Goal: Task Accomplishment & Management: Manage account settings

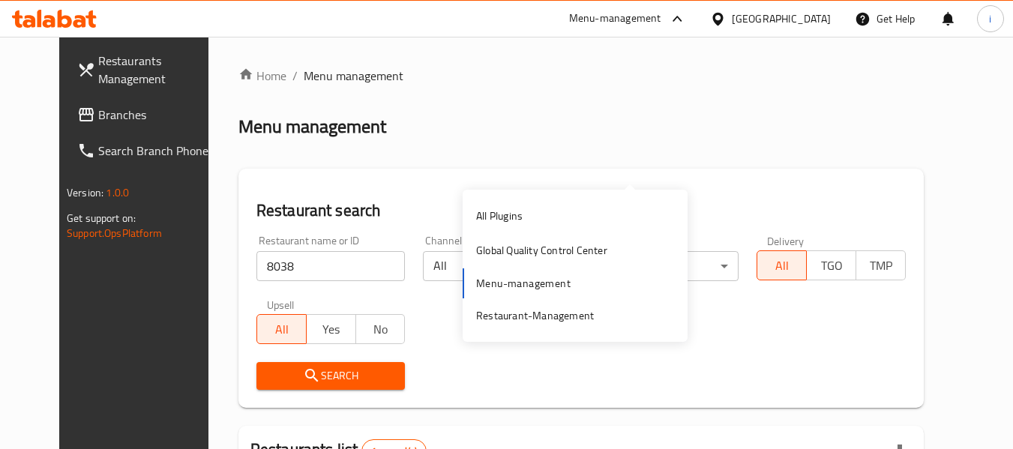
scroll to position [150, 0]
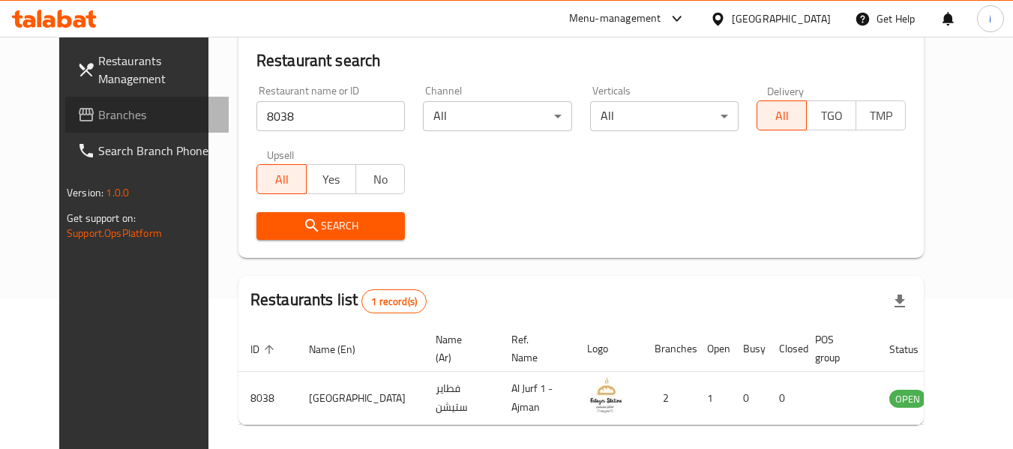
click at [98, 112] on span "Branches" at bounding box center [157, 115] width 119 height 18
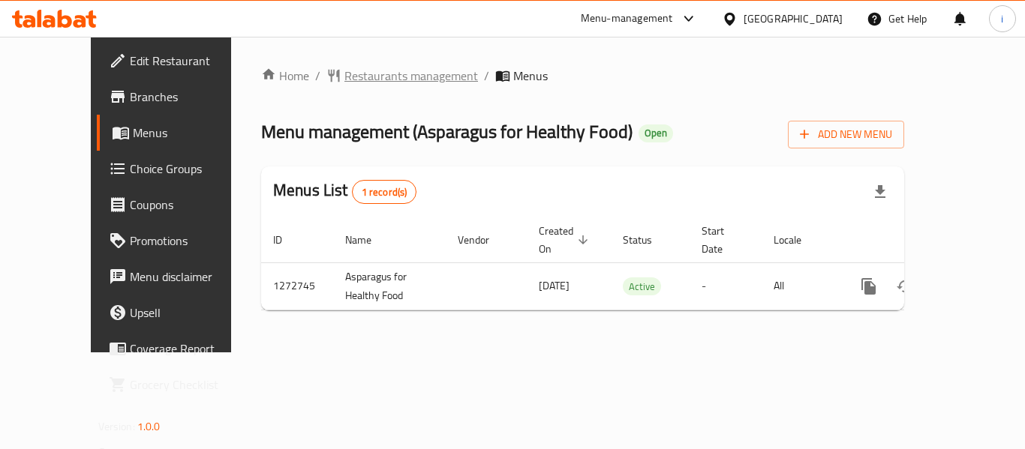
click at [368, 72] on span "Restaurants management" at bounding box center [411, 76] width 134 height 18
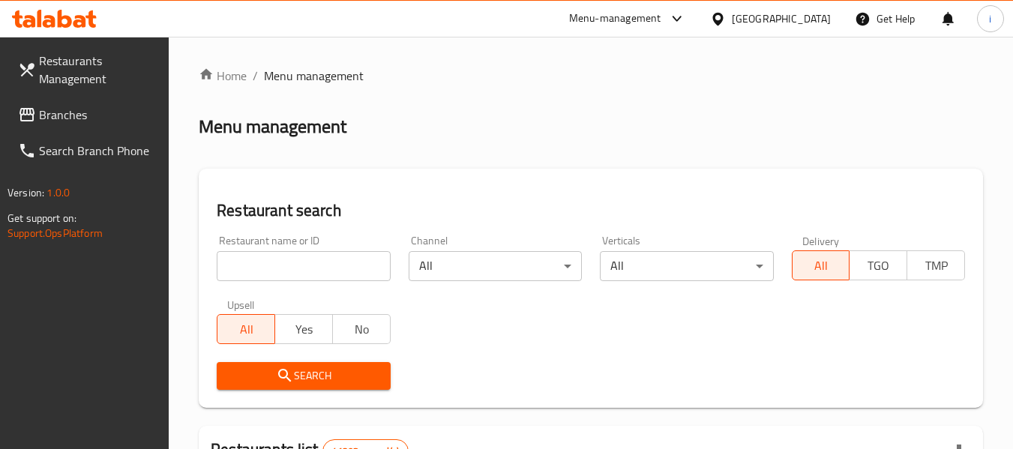
click at [295, 260] on input "search" at bounding box center [303, 266] width 173 height 30
paste input "690400"
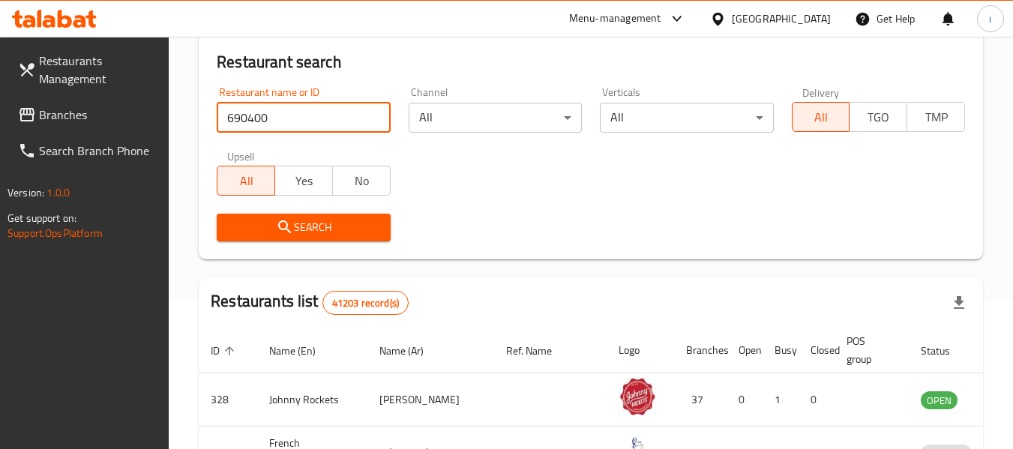
scroll to position [150, 0]
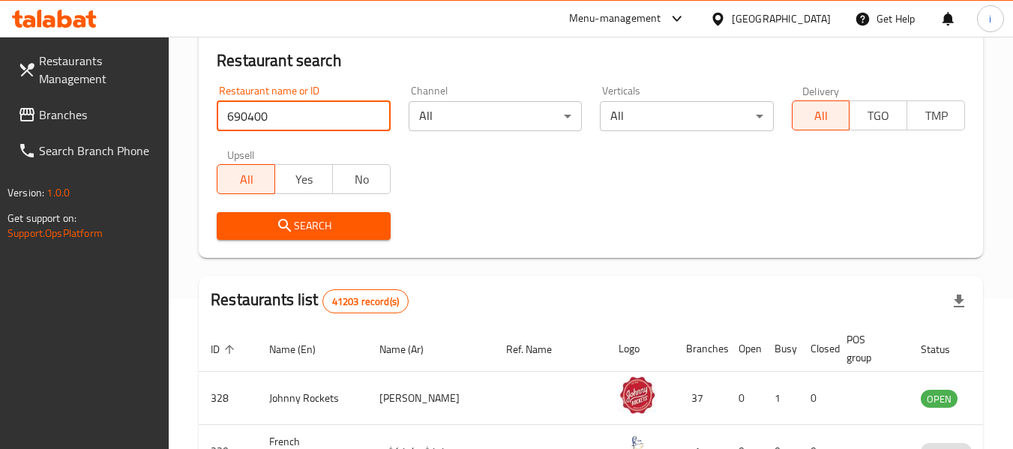
type input "690400"
click at [299, 224] on span "Search" at bounding box center [303, 226] width 149 height 19
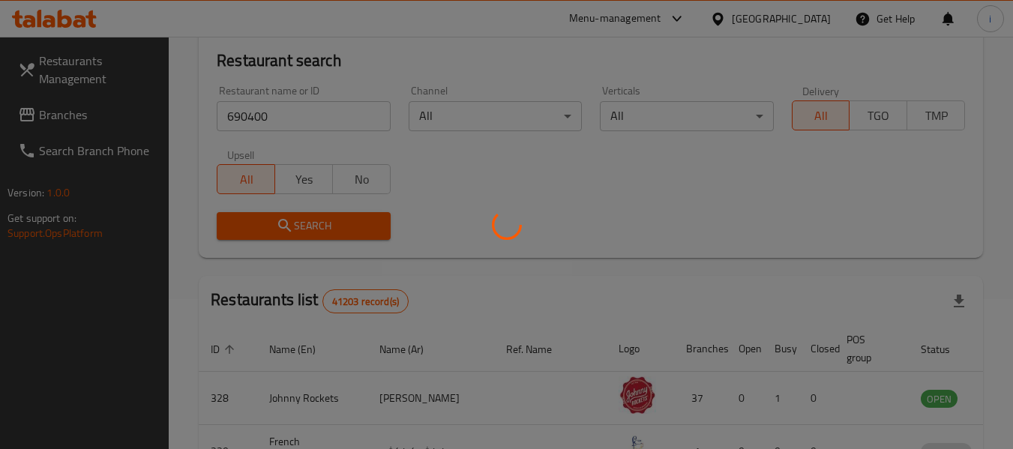
scroll to position [220, 0]
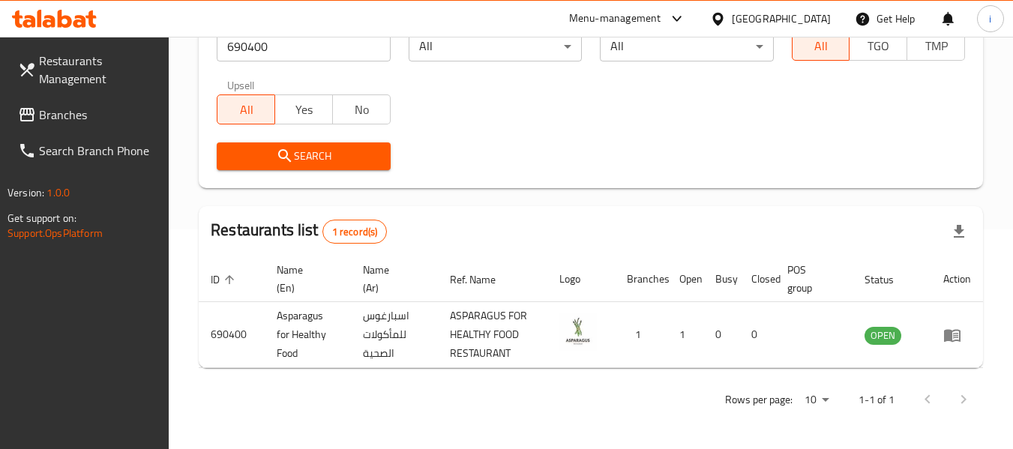
click at [778, 21] on div "[GEOGRAPHIC_DATA]" at bounding box center [781, 19] width 99 height 17
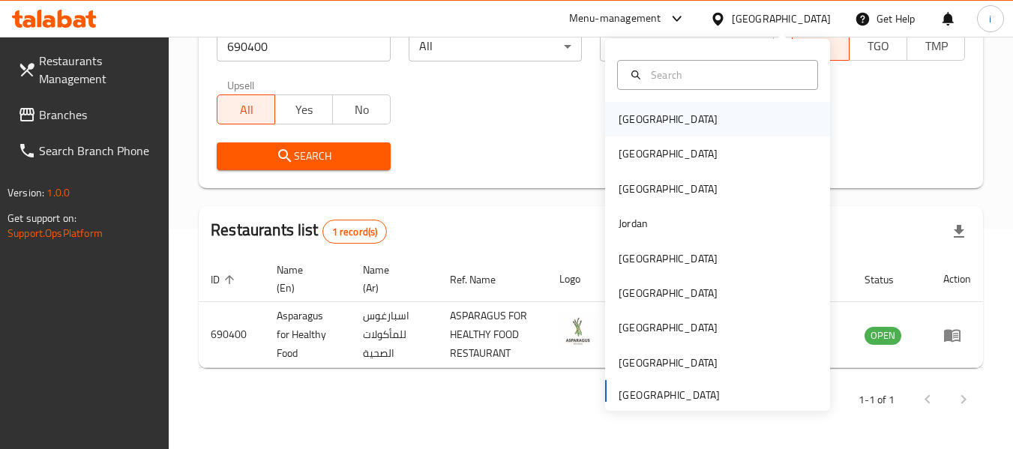
click at [631, 122] on div "[GEOGRAPHIC_DATA]" at bounding box center [668, 119] width 99 height 17
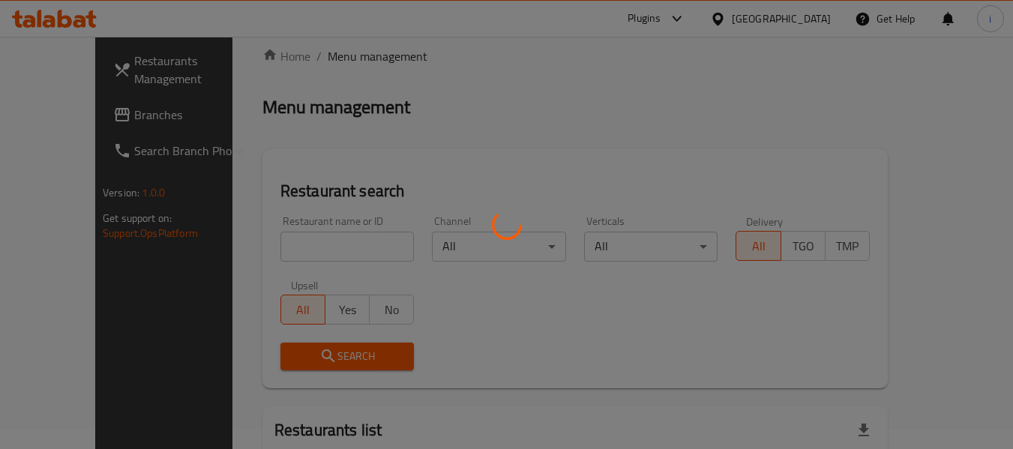
scroll to position [14, 0]
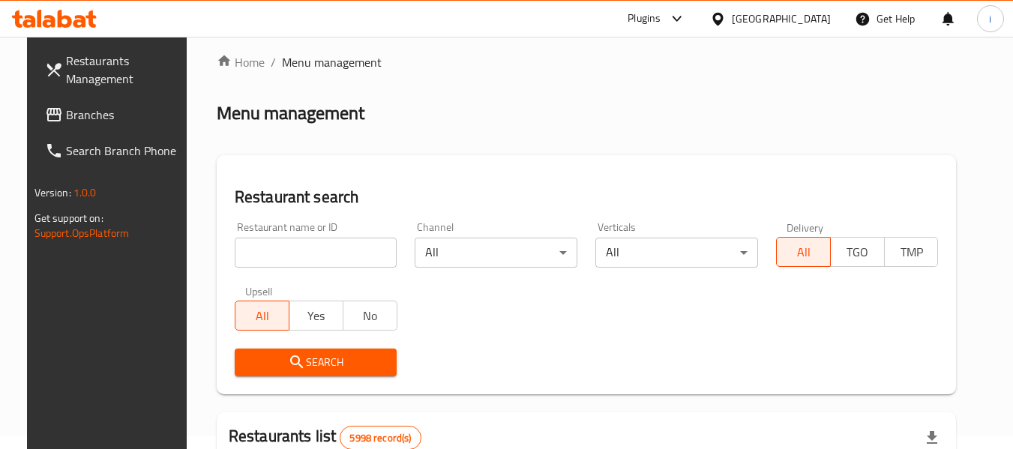
click at [66, 119] on span "Branches" at bounding box center [125, 115] width 119 height 18
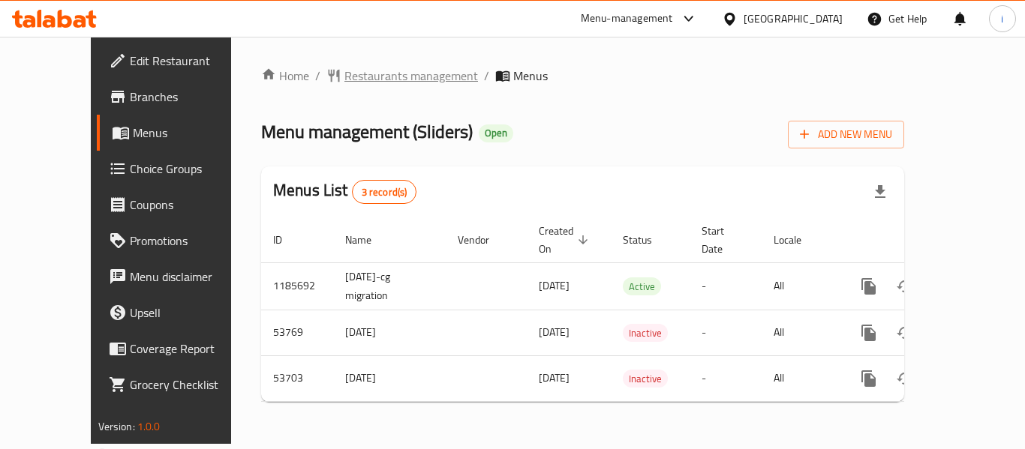
click at [344, 82] on span "Restaurants management" at bounding box center [411, 76] width 134 height 18
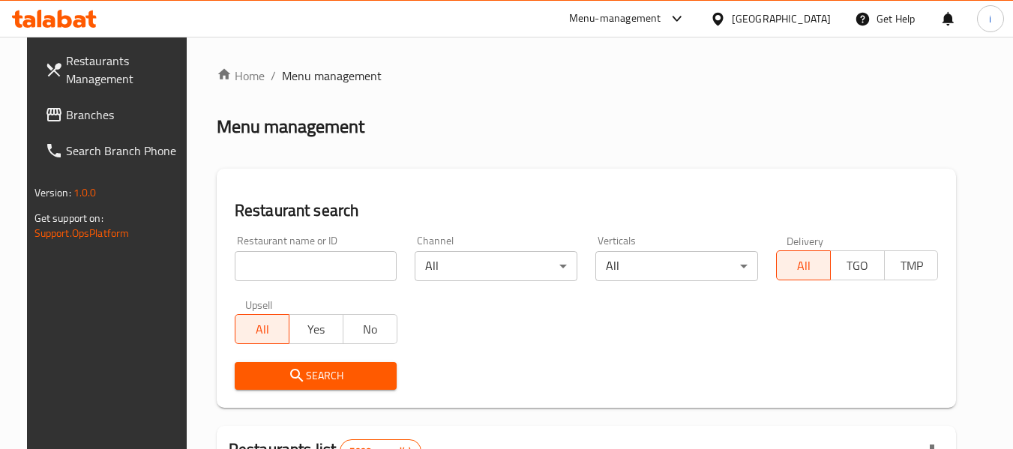
click at [315, 273] on input "search" at bounding box center [316, 266] width 163 height 30
paste input "26617"
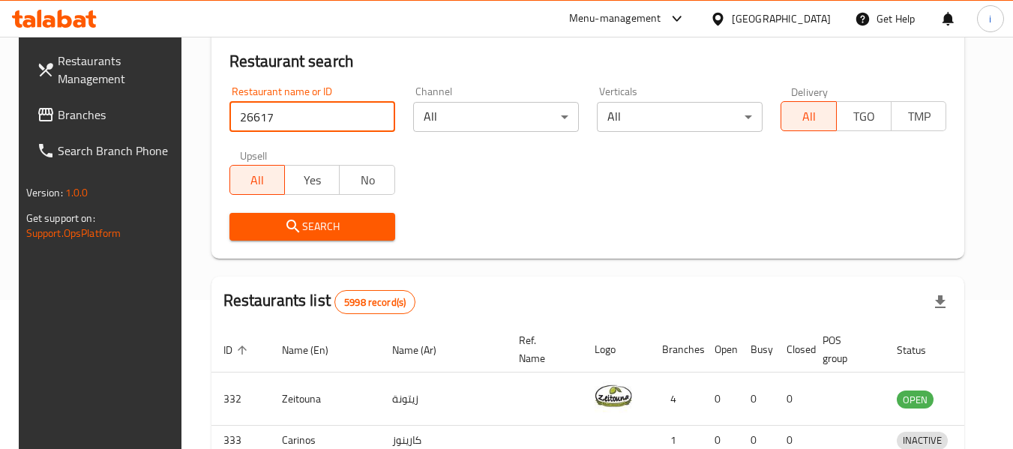
scroll to position [150, 0]
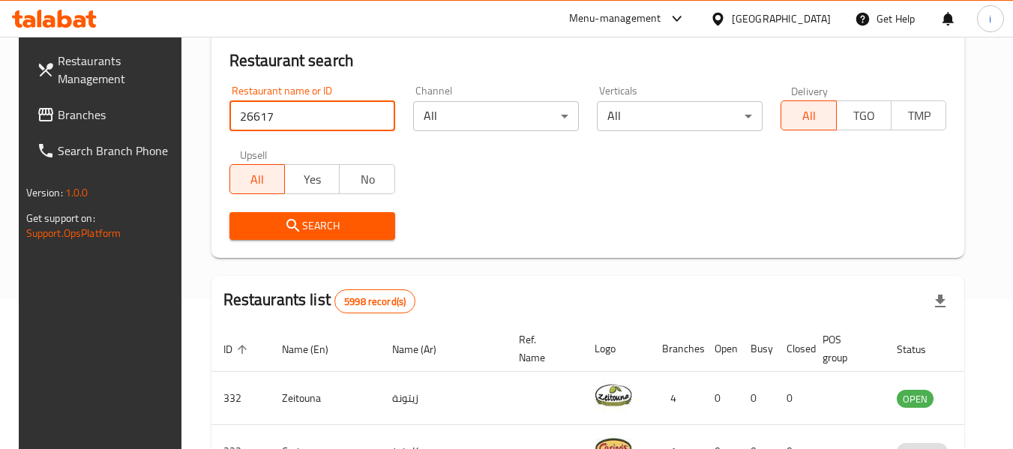
type input "26617"
click at [305, 224] on span "Search" at bounding box center [313, 226] width 142 height 19
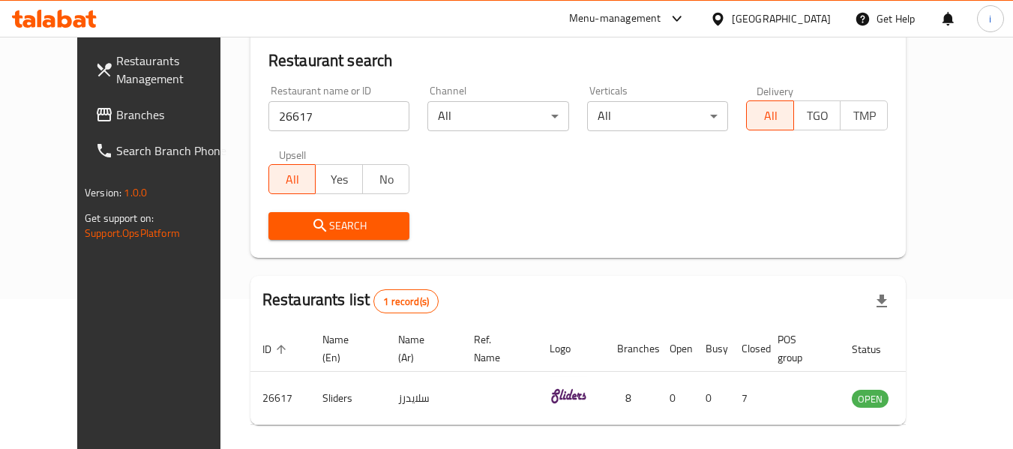
click at [795, 18] on div "[GEOGRAPHIC_DATA]" at bounding box center [781, 19] width 99 height 17
click at [116, 112] on span "Branches" at bounding box center [175, 115] width 119 height 18
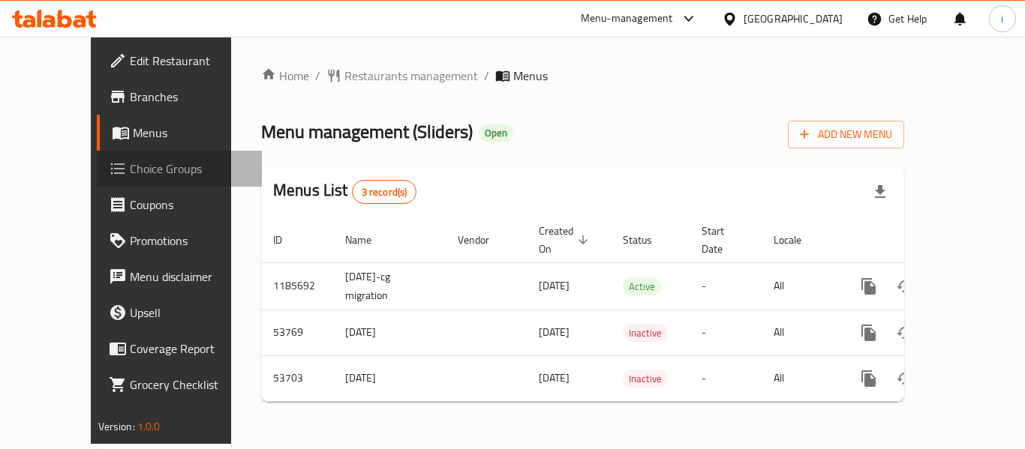
click at [130, 170] on span "Choice Groups" at bounding box center [190, 169] width 120 height 18
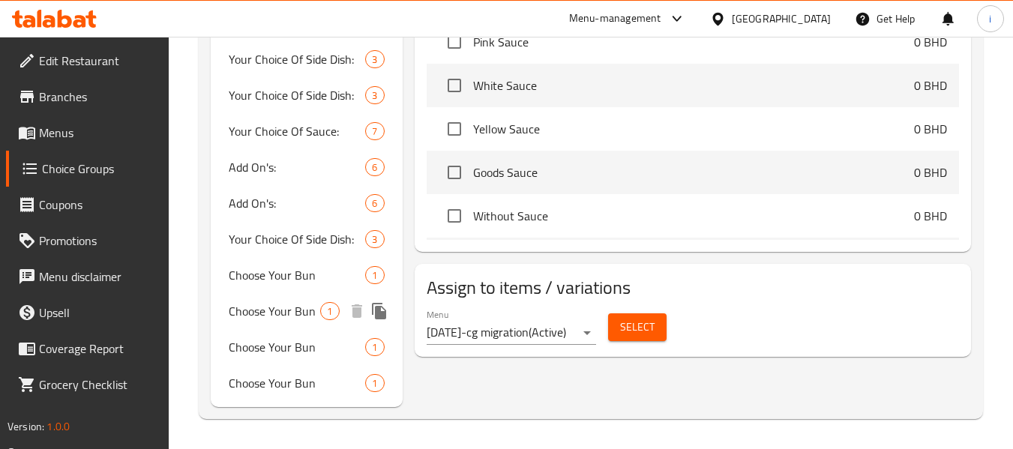
scroll to position [977, 0]
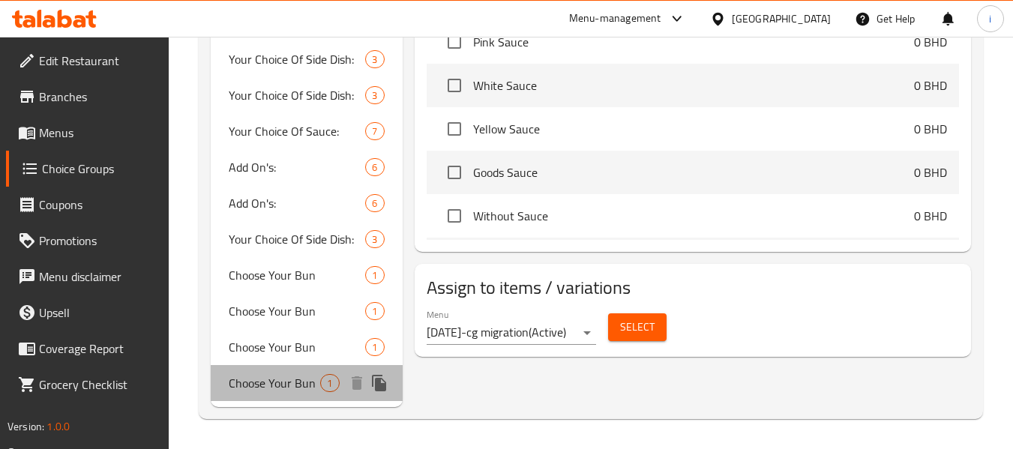
click at [299, 385] on span "Choose Your Bun" at bounding box center [275, 383] width 92 height 18
type input "Choose Your Bun"
type input "اختر نوعية الخبز"
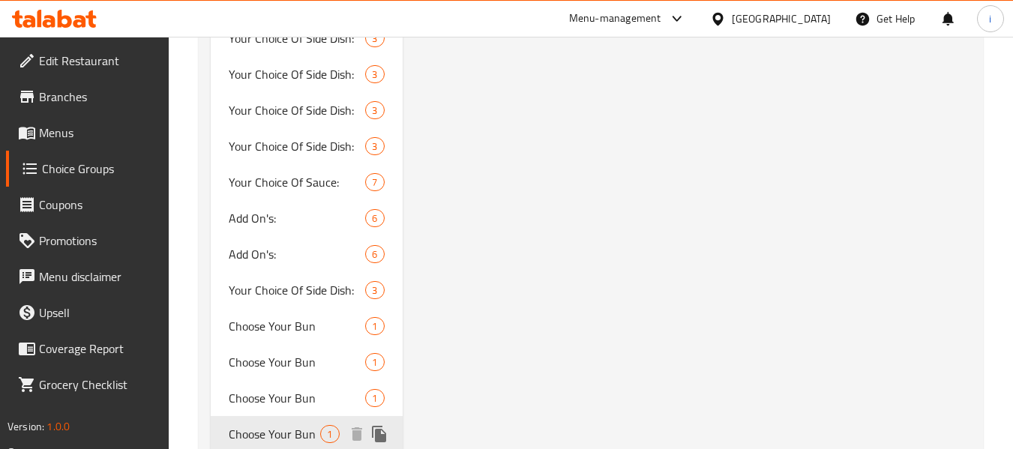
scroll to position [902, 0]
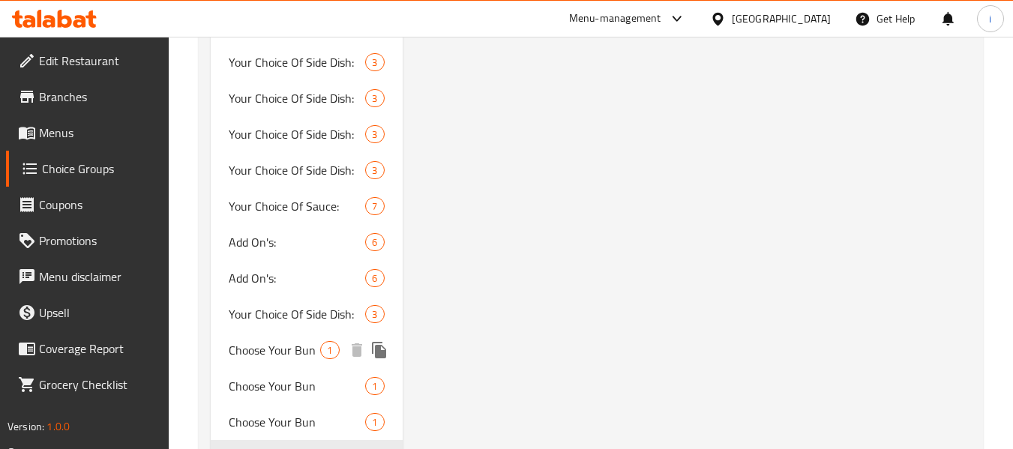
click at [309, 332] on div "Choose Your Bun 1" at bounding box center [306, 350] width 191 height 36
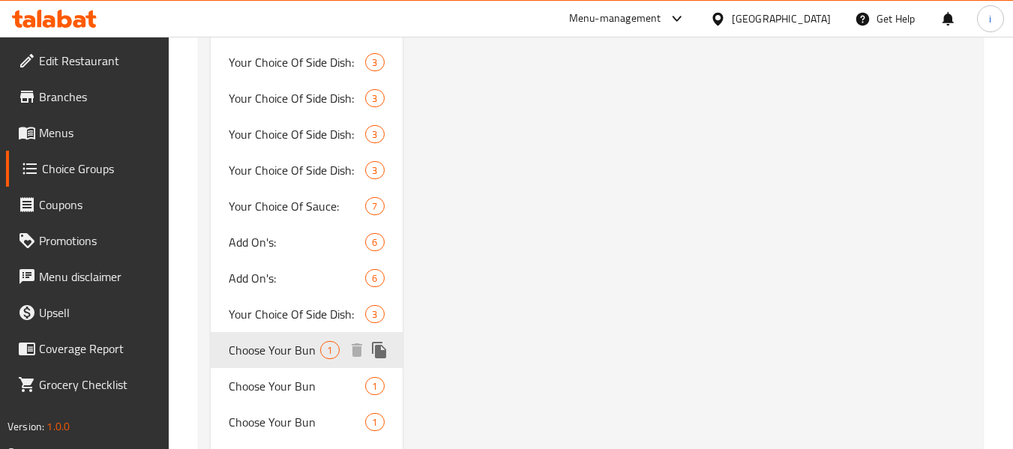
type input "1"
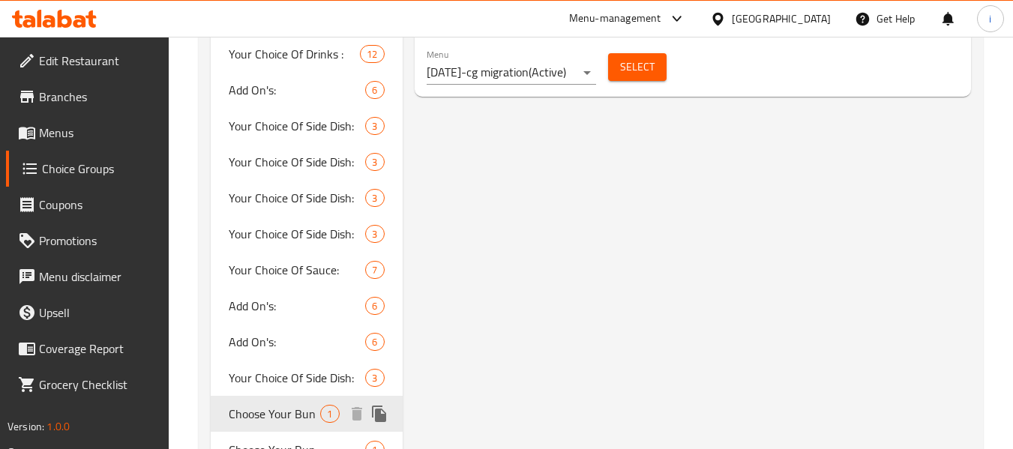
scroll to position [752, 0]
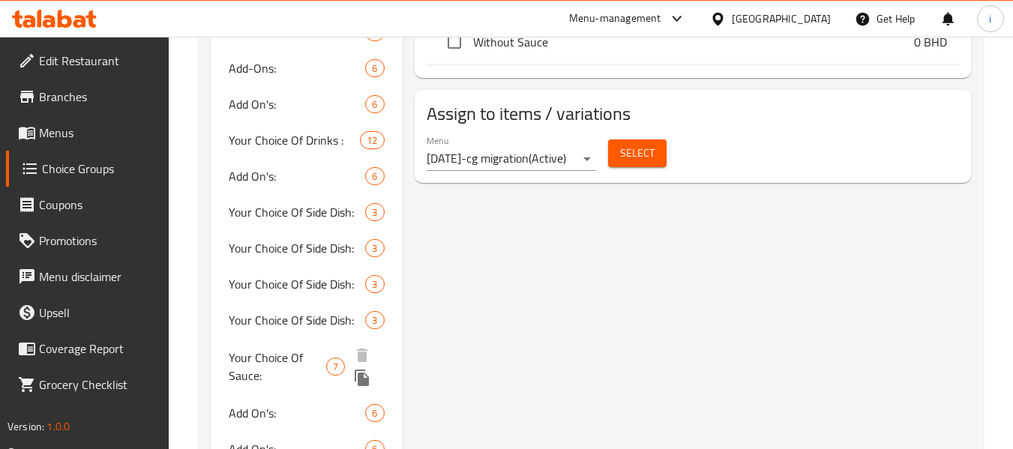
click at [306, 339] on div "Your Choice Of Sauce: 7" at bounding box center [306, 366] width 191 height 57
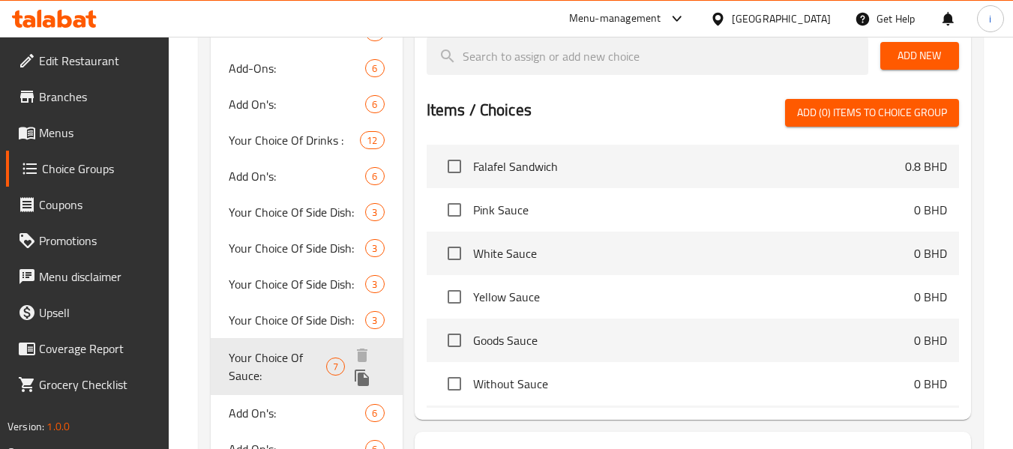
type input "Your Choice Of Sauce:"
type input "إختيارك من الصوص:"
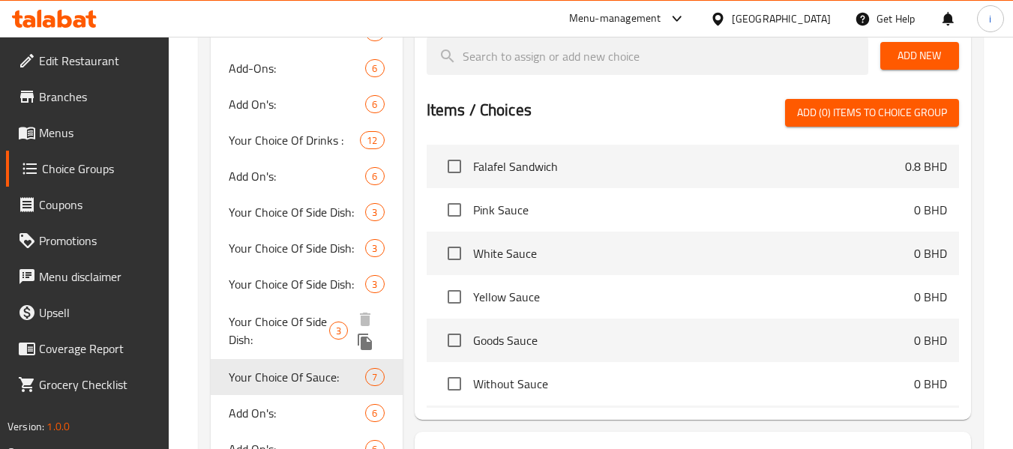
click at [288, 321] on span "Your Choice Of Side Dish:" at bounding box center [279, 331] width 101 height 36
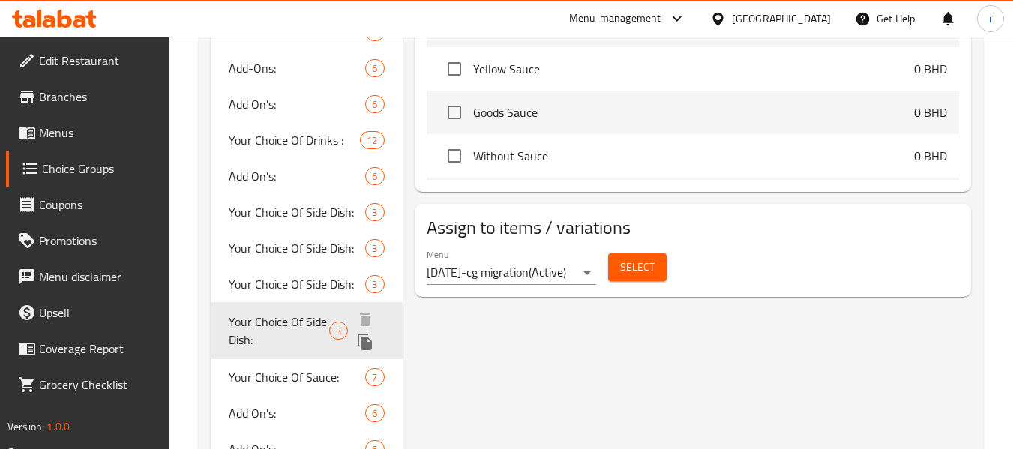
type input "Your Choice Of Side Dish:"
type input "إختيارك من الطبق الجانبي:"
type input "0"
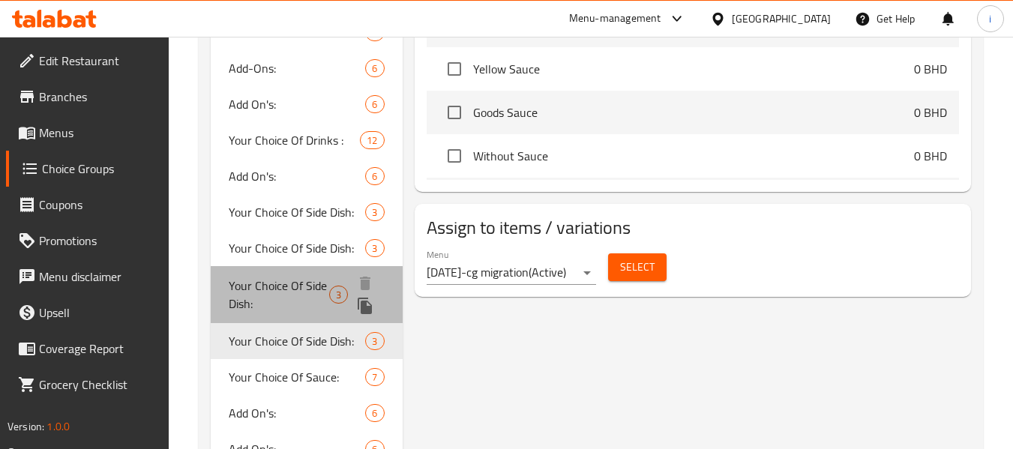
click at [299, 290] on span "Your Choice Of Side Dish:" at bounding box center [279, 295] width 101 height 36
type input "1"
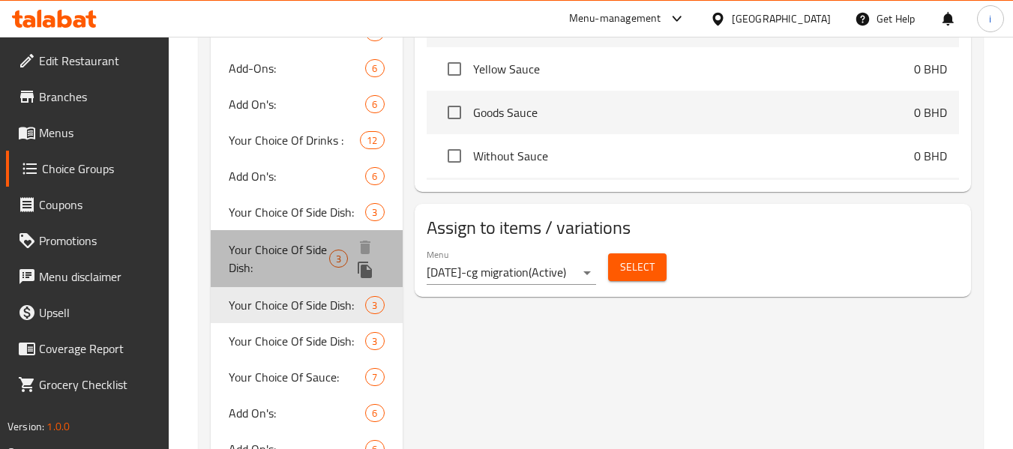
click at [300, 257] on span "Your Choice Of Side Dish:" at bounding box center [279, 259] width 101 height 36
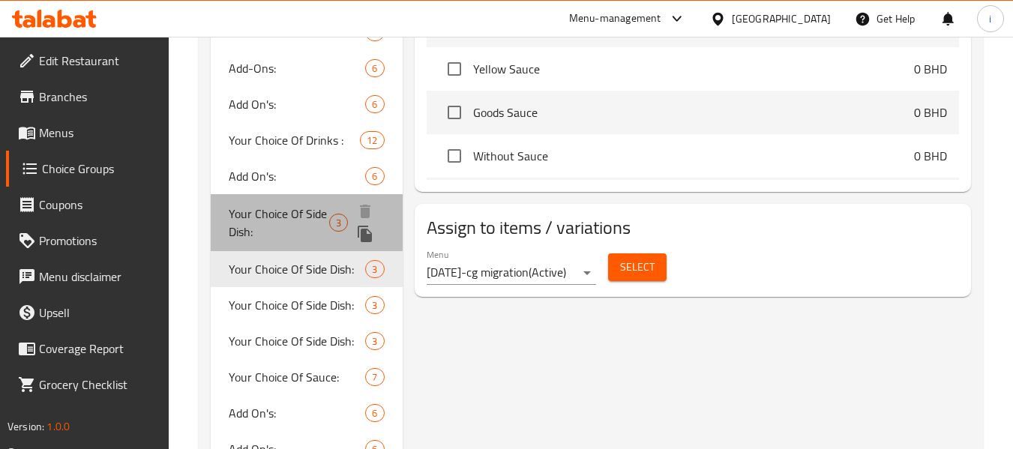
click at [304, 216] on span "Your Choice Of Side Dish:" at bounding box center [279, 223] width 101 height 36
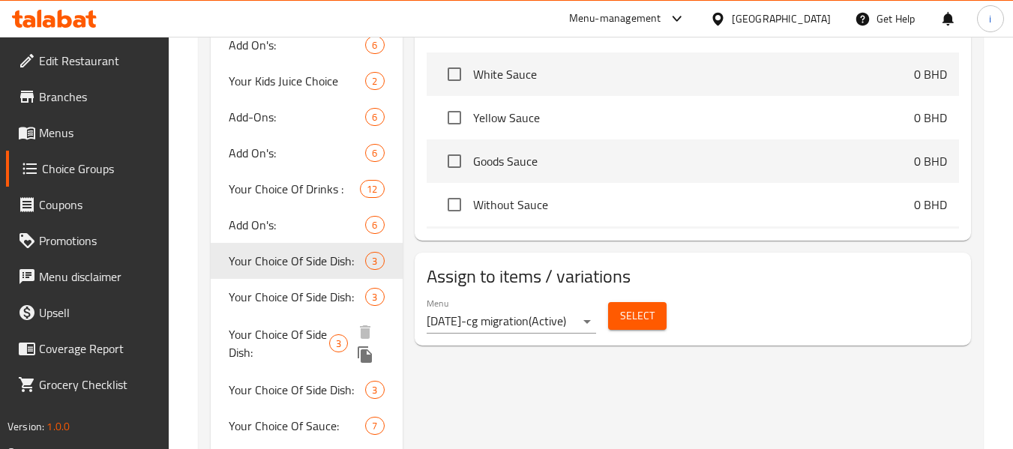
scroll to position [677, 0]
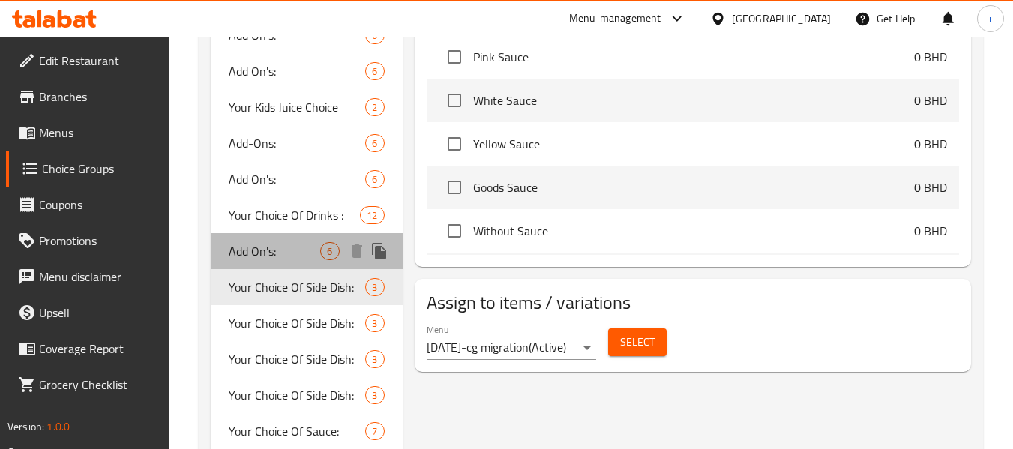
click at [286, 256] on span "Add On's:" at bounding box center [275, 251] width 92 height 18
type input "Add On's:"
type input "الإضافات"
type input "6"
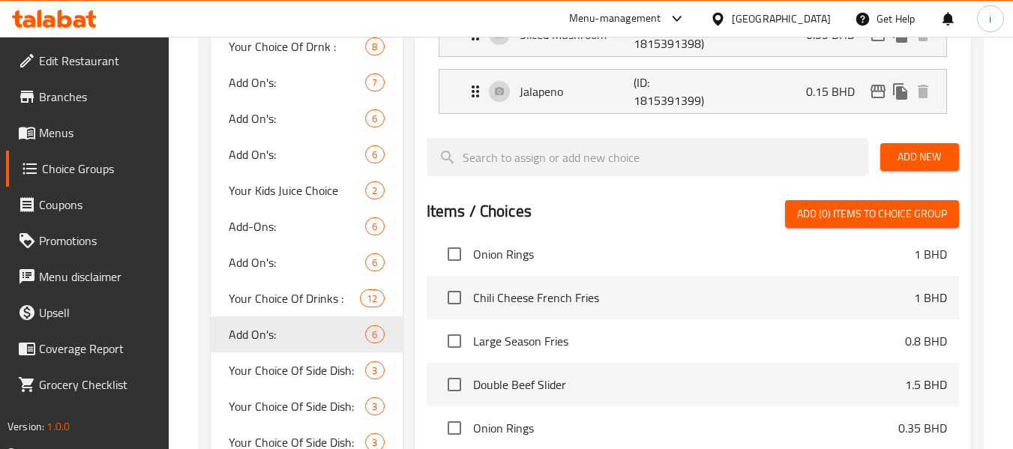
scroll to position [602, 0]
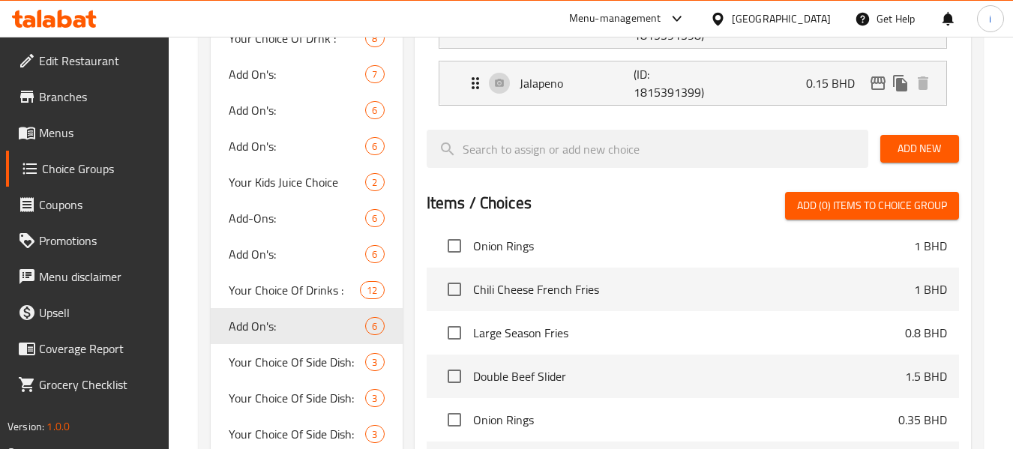
click at [801, 17] on div "Bahrain" at bounding box center [781, 19] width 99 height 17
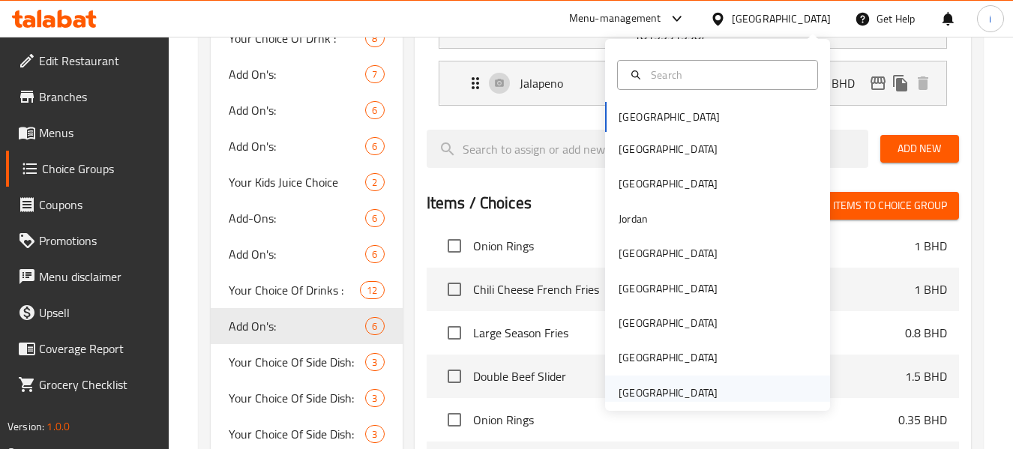
click at [628, 392] on div "[GEOGRAPHIC_DATA]" at bounding box center [668, 393] width 99 height 17
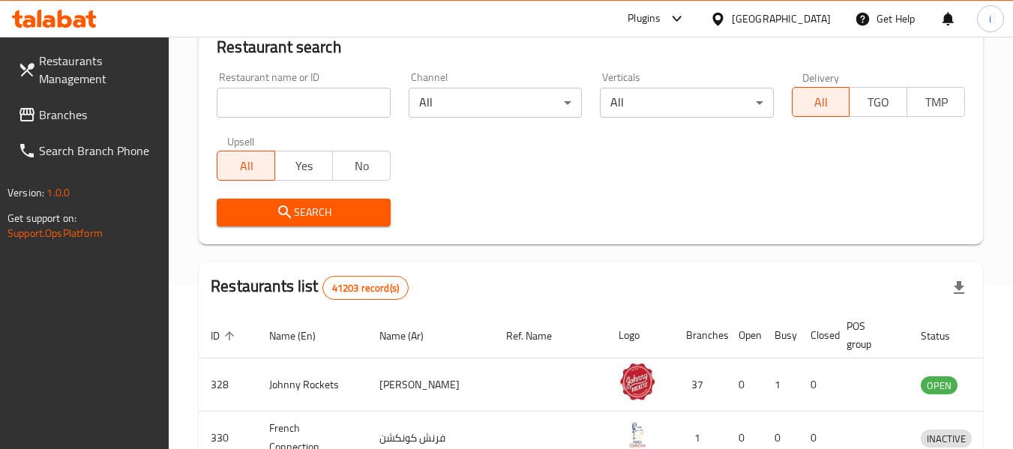
scroll to position [602, 0]
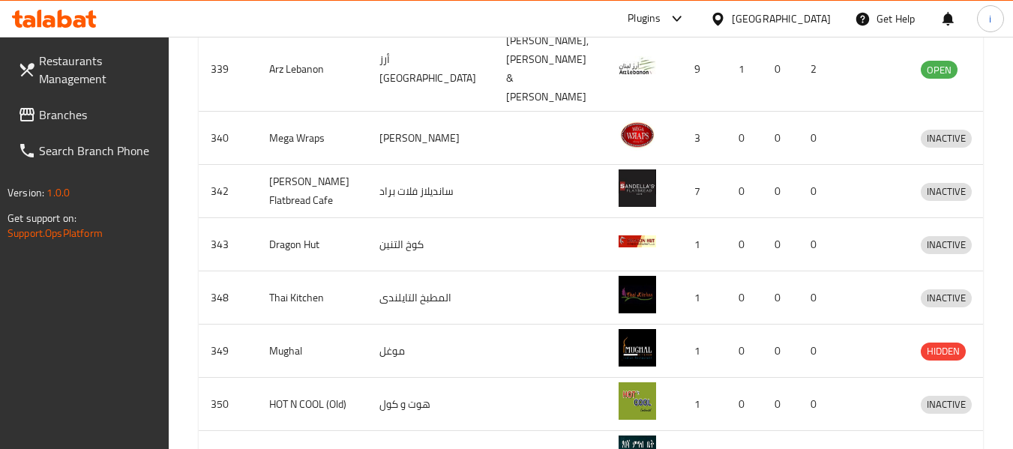
click at [71, 116] on span "Branches" at bounding box center [98, 115] width 119 height 18
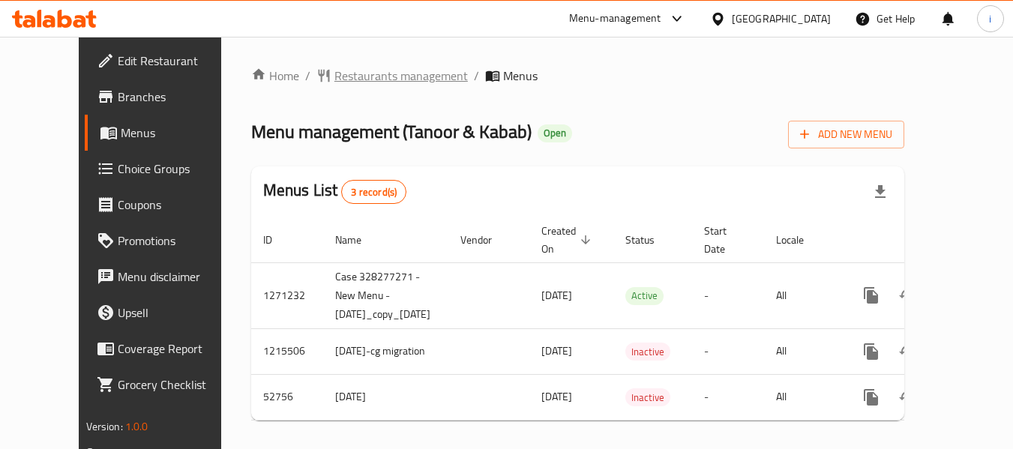
click at [399, 77] on span "Restaurants management" at bounding box center [402, 76] width 134 height 18
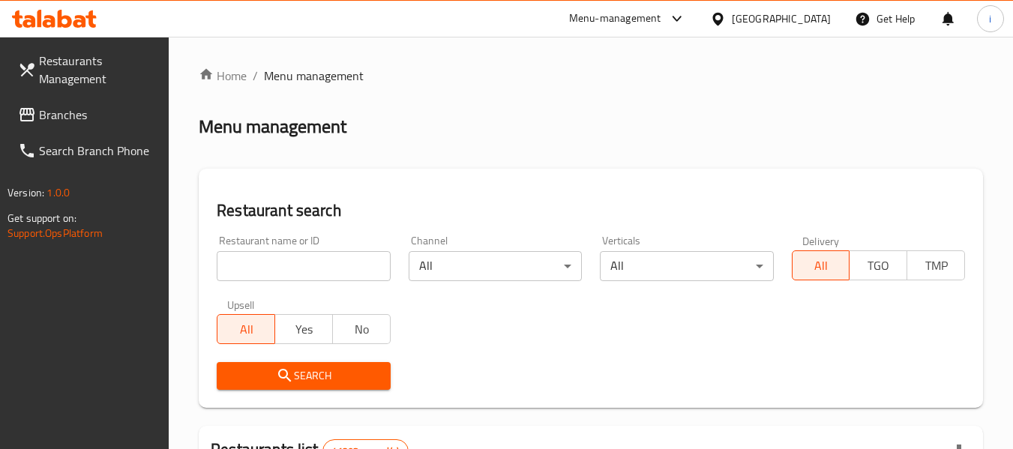
click at [253, 270] on input "search" at bounding box center [303, 266] width 173 height 30
paste input "2410"
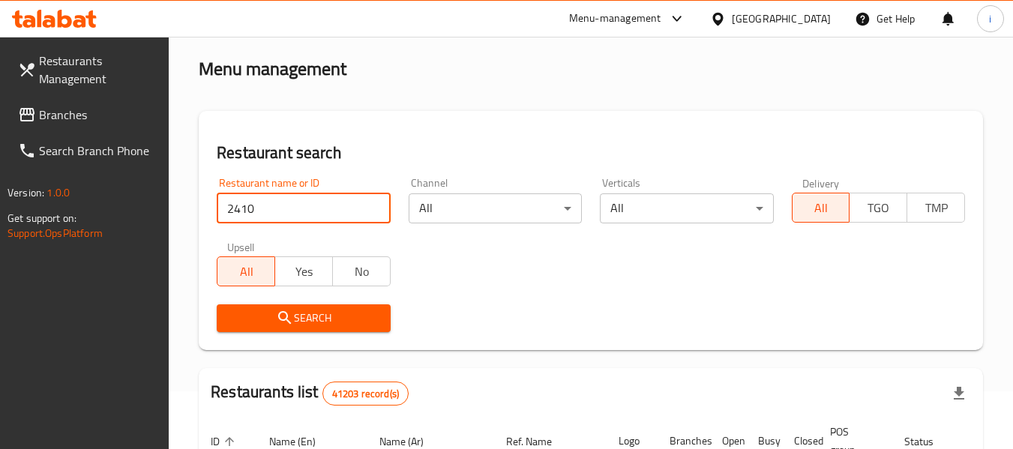
scroll to position [150, 0]
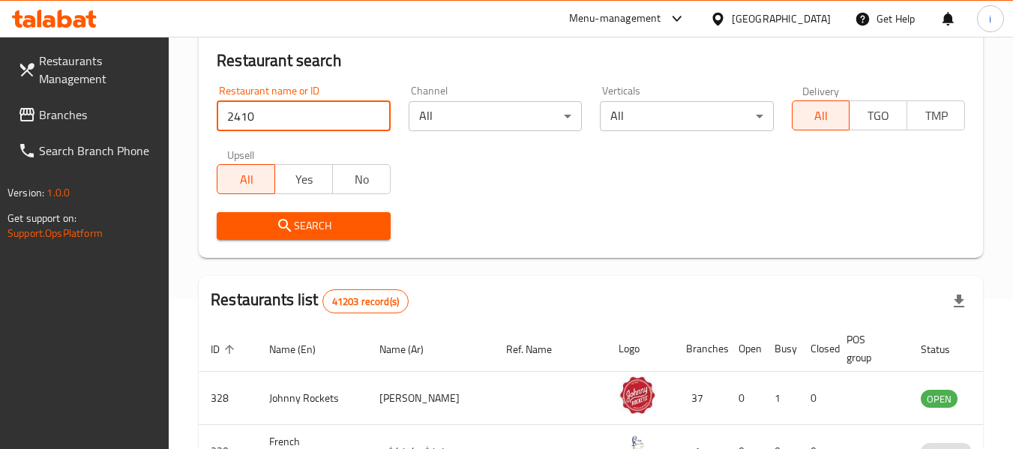
type input "2410"
click at [296, 237] on button "Search" at bounding box center [303, 226] width 173 height 28
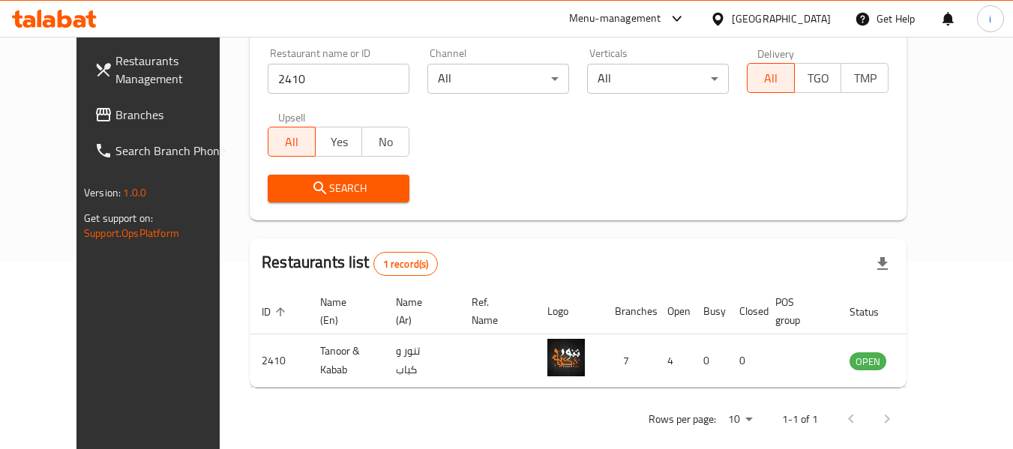
scroll to position [207, 0]
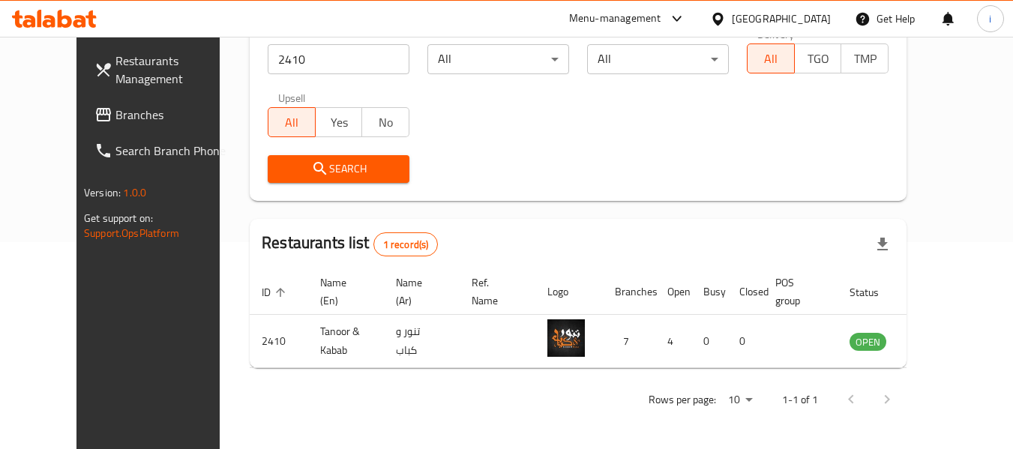
click at [741, 18] on div "[GEOGRAPHIC_DATA]" at bounding box center [781, 19] width 99 height 17
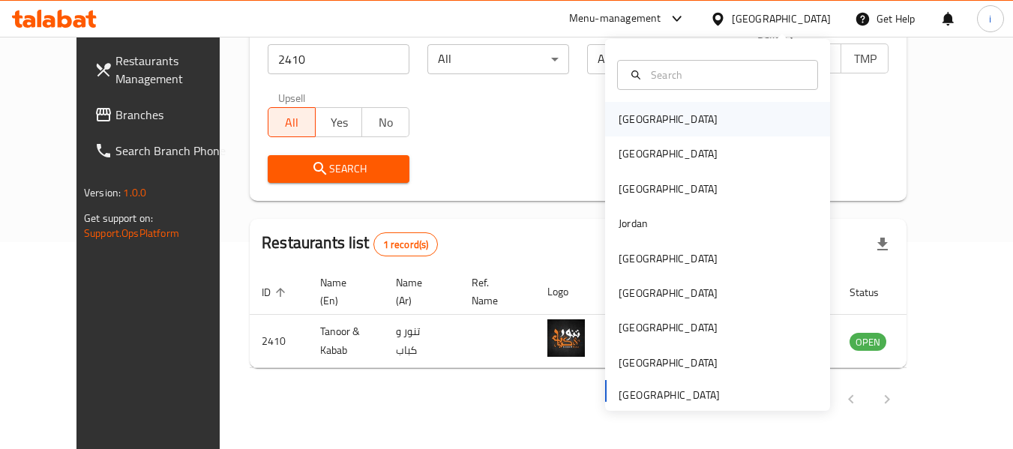
click at [629, 120] on div "Bahrain" at bounding box center [668, 119] width 99 height 17
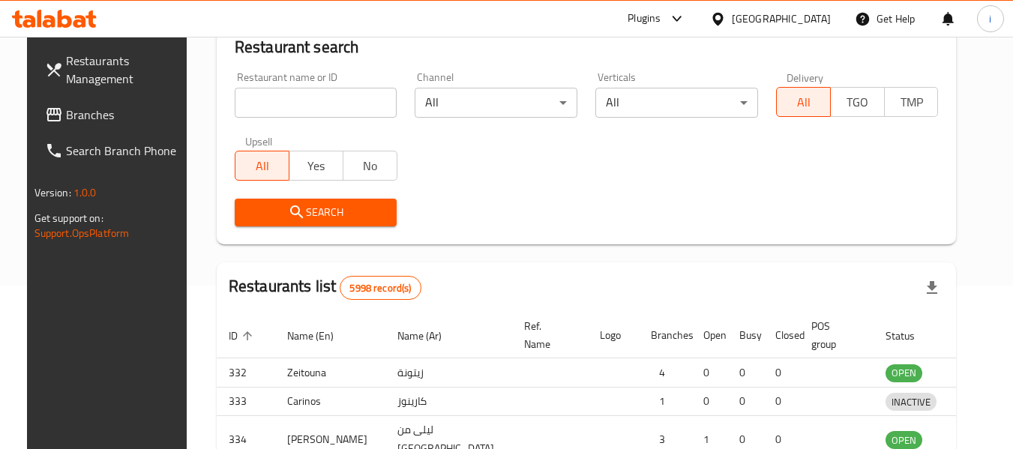
scroll to position [207, 0]
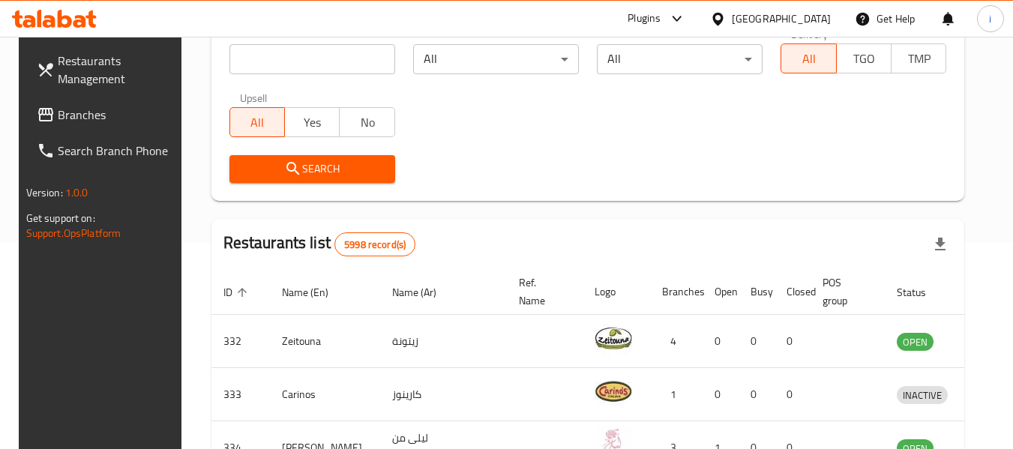
click at [75, 119] on span "Branches" at bounding box center [117, 115] width 119 height 18
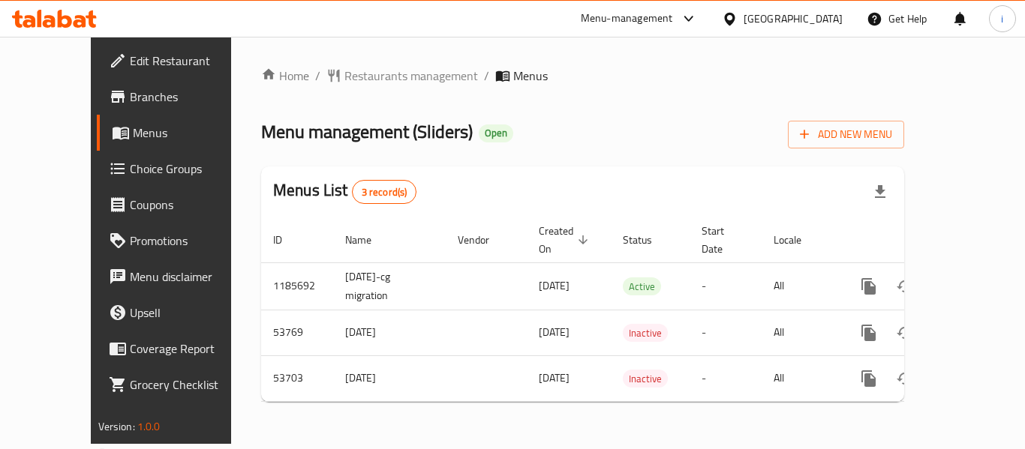
click at [130, 178] on span "Choice Groups" at bounding box center [190, 169] width 120 height 18
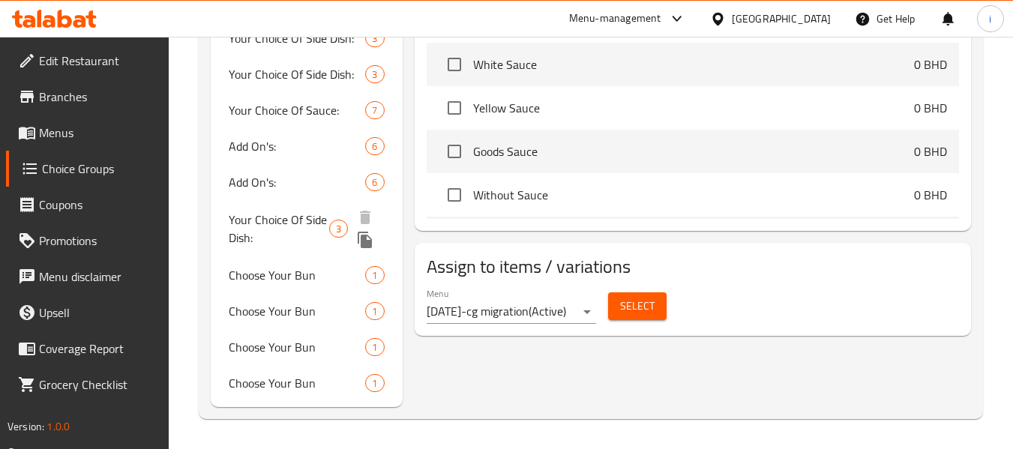
scroll to position [977, 0]
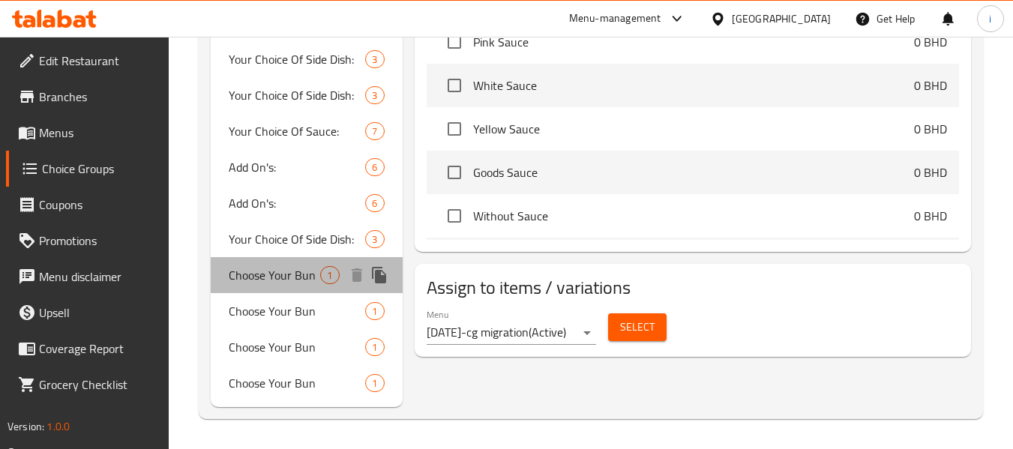
click at [275, 281] on span "Choose Your Bun" at bounding box center [275, 275] width 92 height 18
type input "Choose Your Bun"
type input "اختر نوعية الخبز"
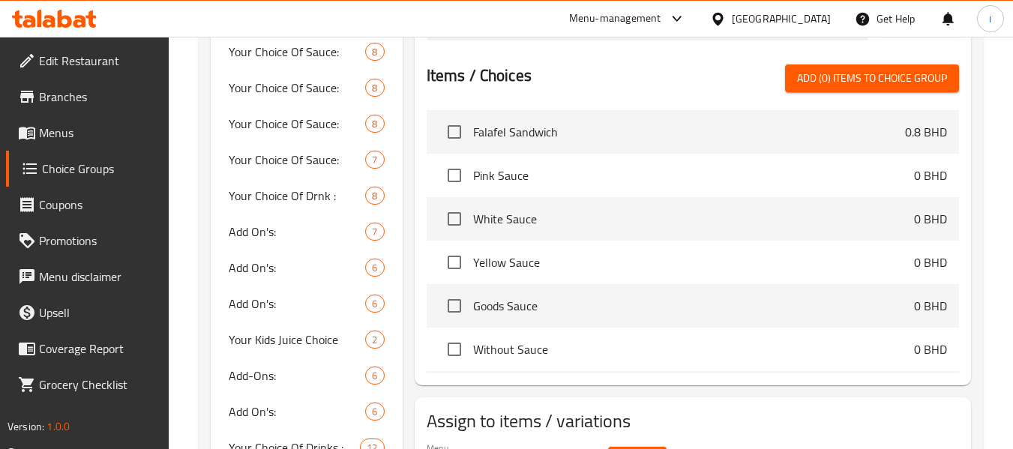
scroll to position [152, 0]
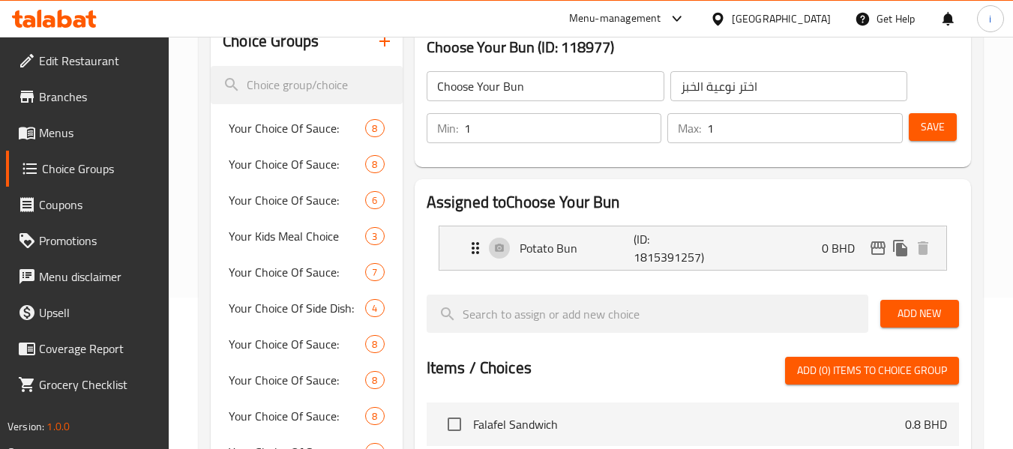
click at [795, 20] on div "Bahrain" at bounding box center [781, 19] width 99 height 17
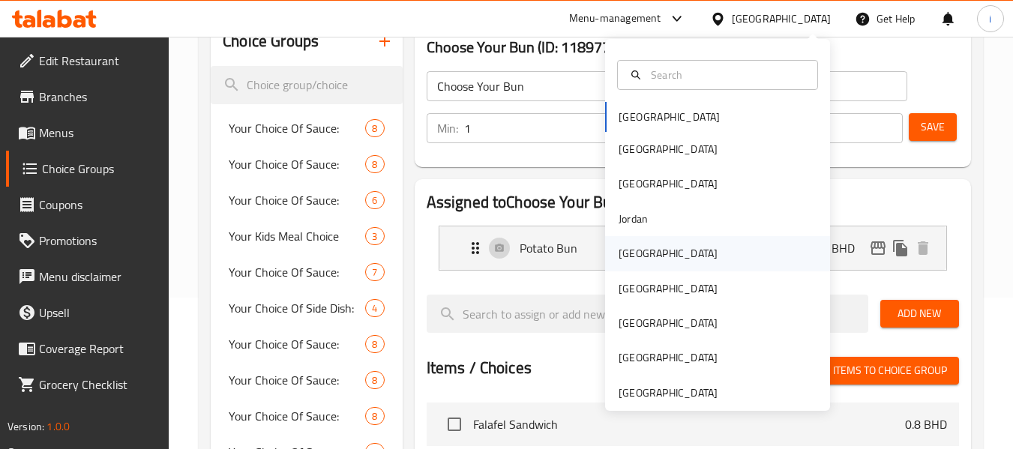
click at [642, 249] on div "Kuwait" at bounding box center [668, 253] width 123 height 35
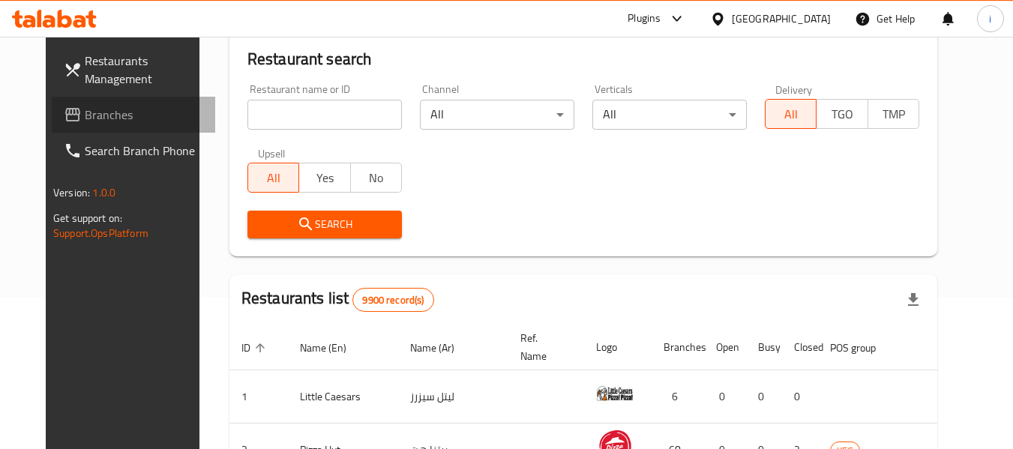
click at [107, 128] on link "Branches" at bounding box center [134, 115] width 164 height 36
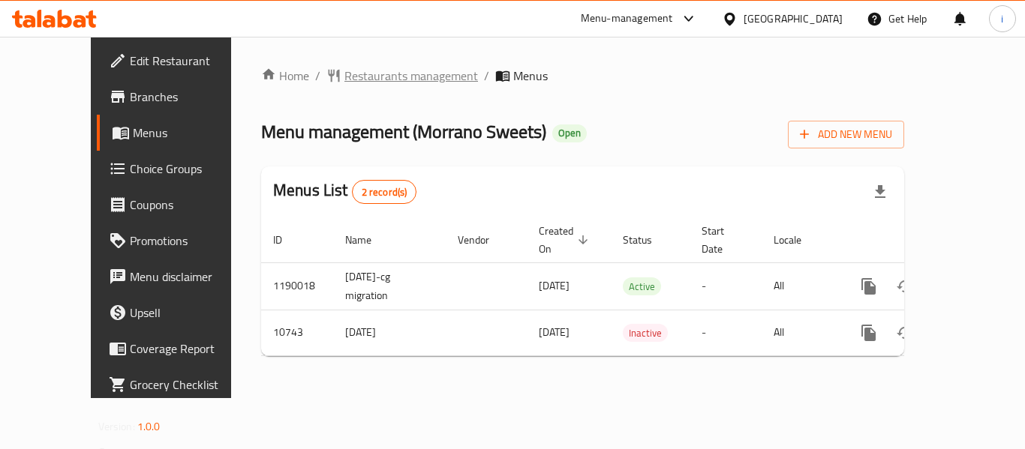
click at [361, 81] on span "Restaurants management" at bounding box center [411, 76] width 134 height 18
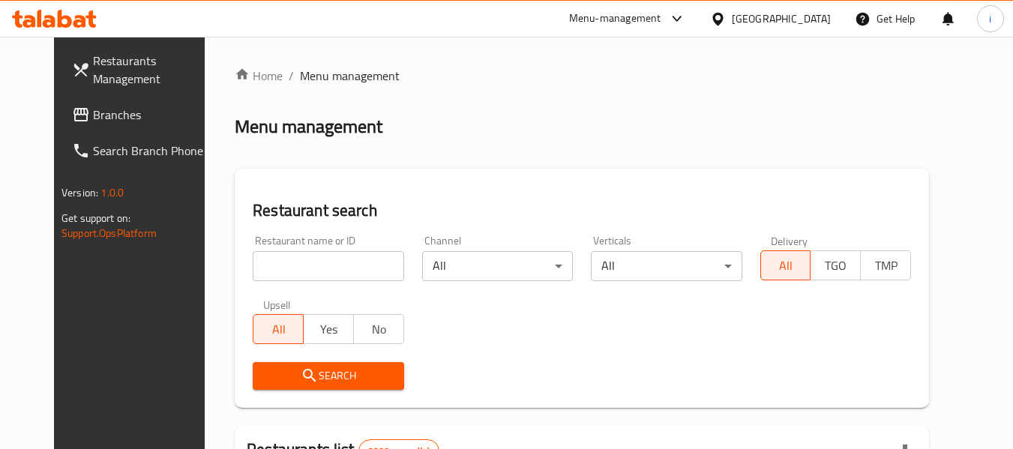
click at [286, 276] on input "search" at bounding box center [328, 266] width 151 height 30
paste input "6644"
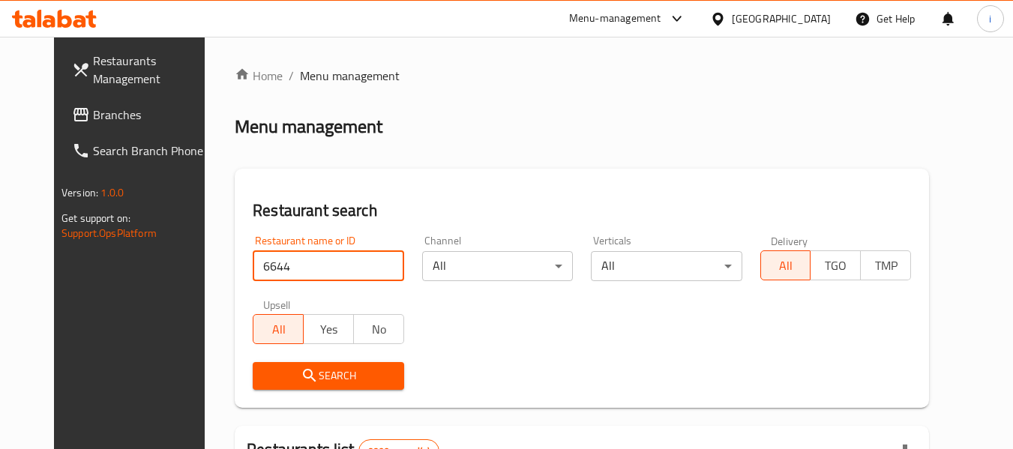
type input "6644"
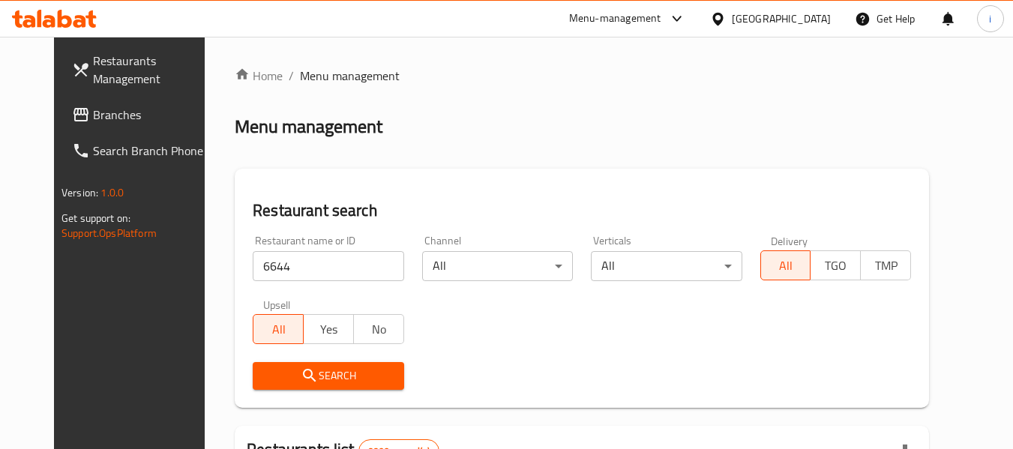
click at [301, 379] on icon "submit" at bounding box center [310, 376] width 18 height 18
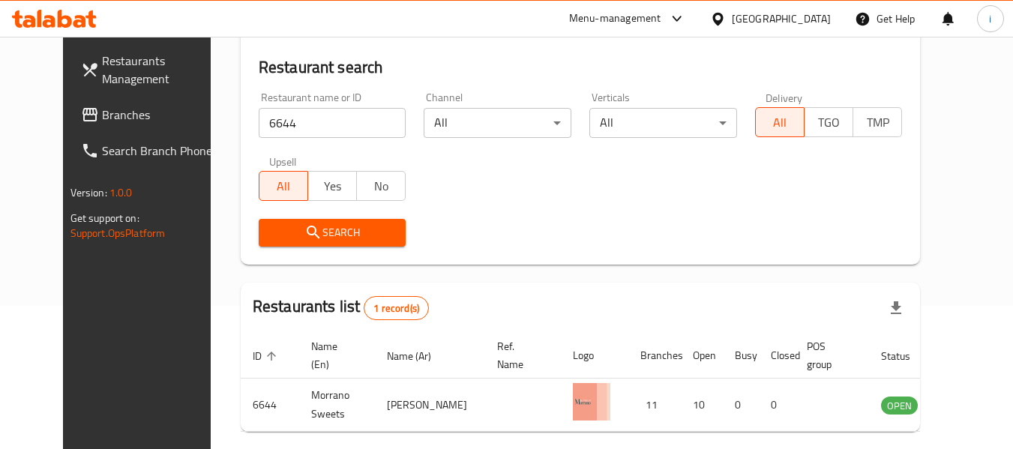
scroll to position [207, 0]
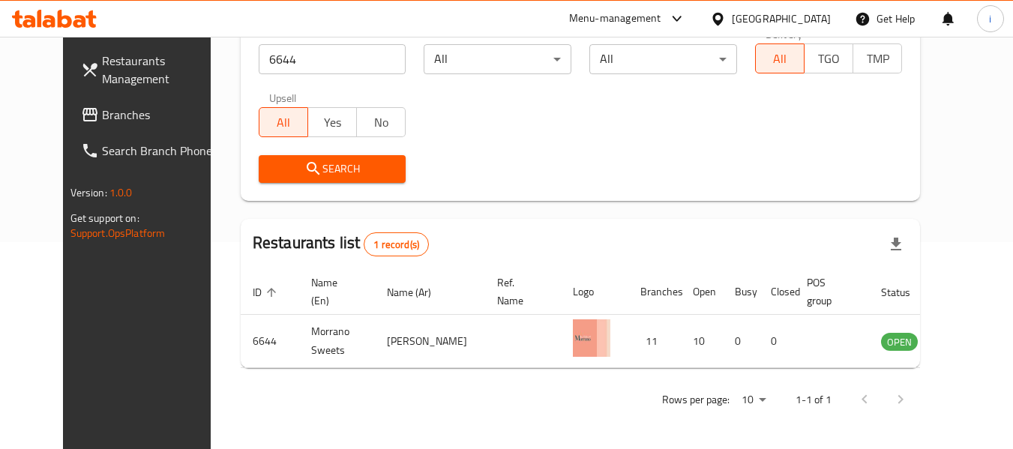
click at [726, 24] on icon at bounding box center [718, 19] width 16 height 16
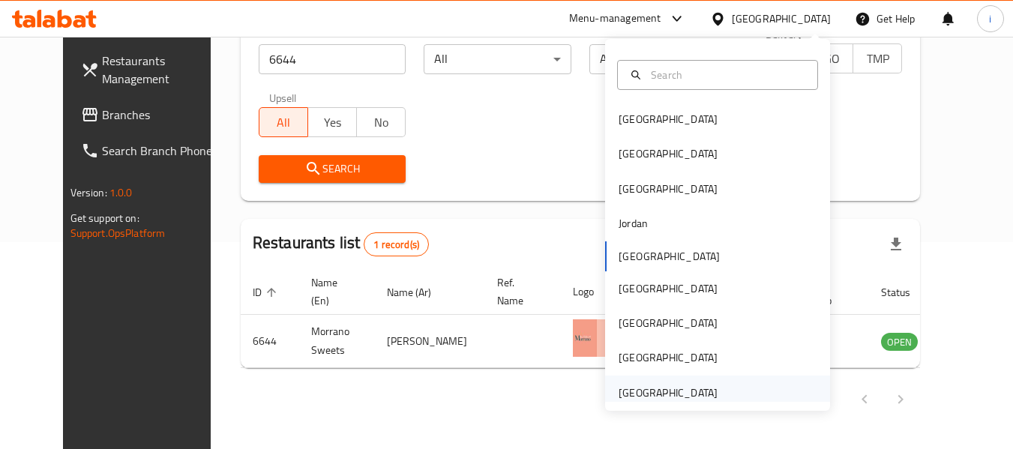
click at [658, 392] on div "[GEOGRAPHIC_DATA]" at bounding box center [668, 393] width 99 height 17
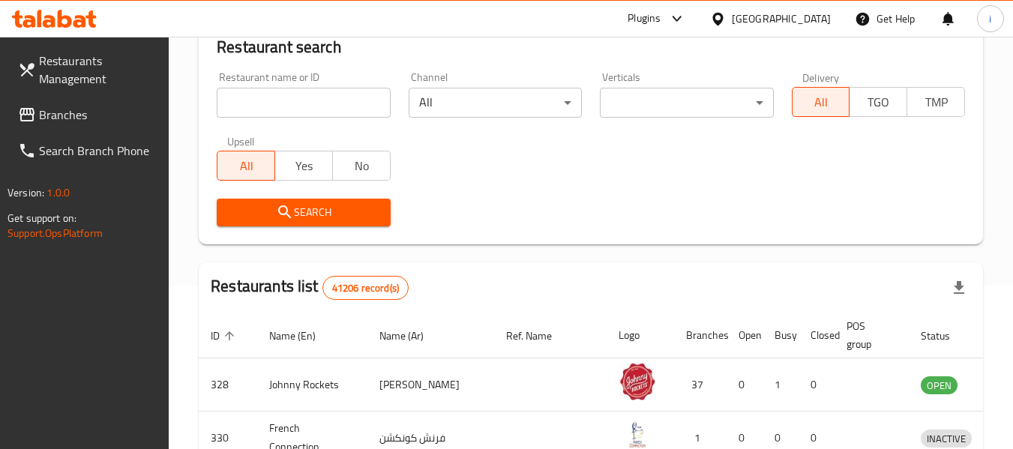
scroll to position [207, 0]
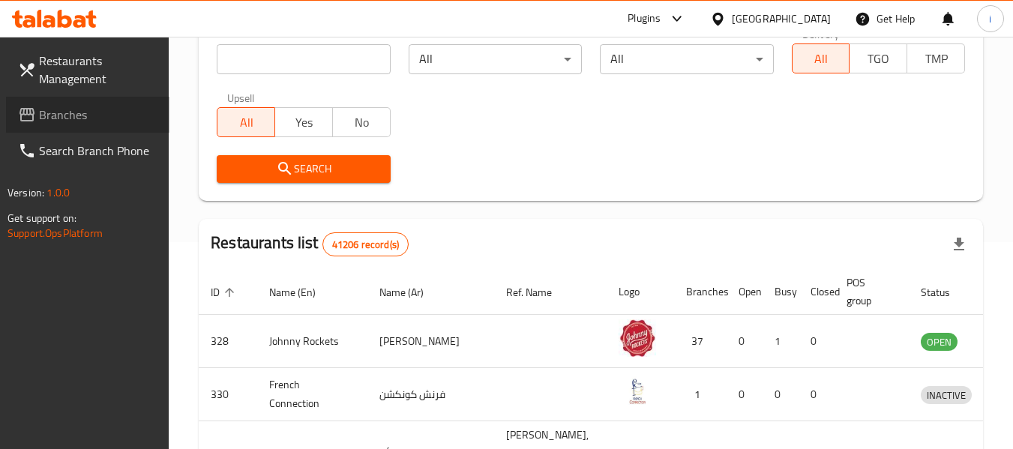
click at [78, 106] on span "Branches" at bounding box center [98, 115] width 119 height 18
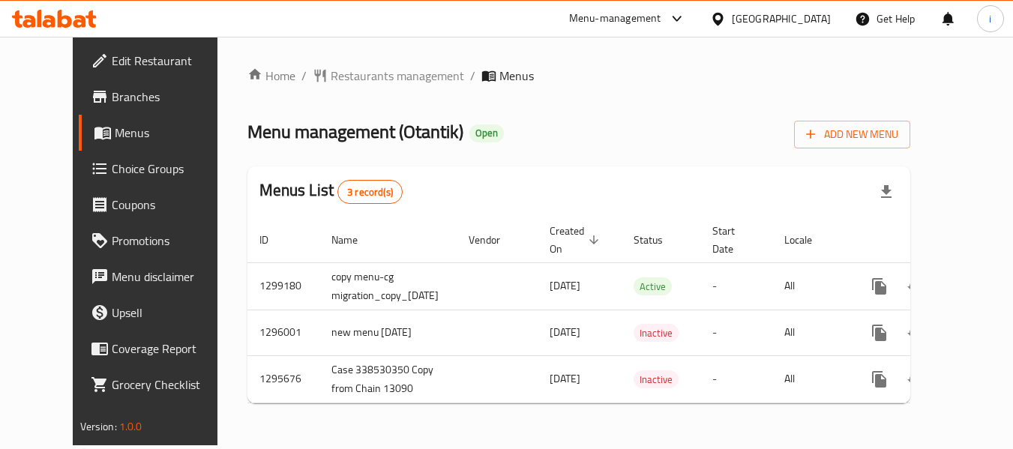
click at [725, 17] on icon at bounding box center [718, 19] width 16 height 16
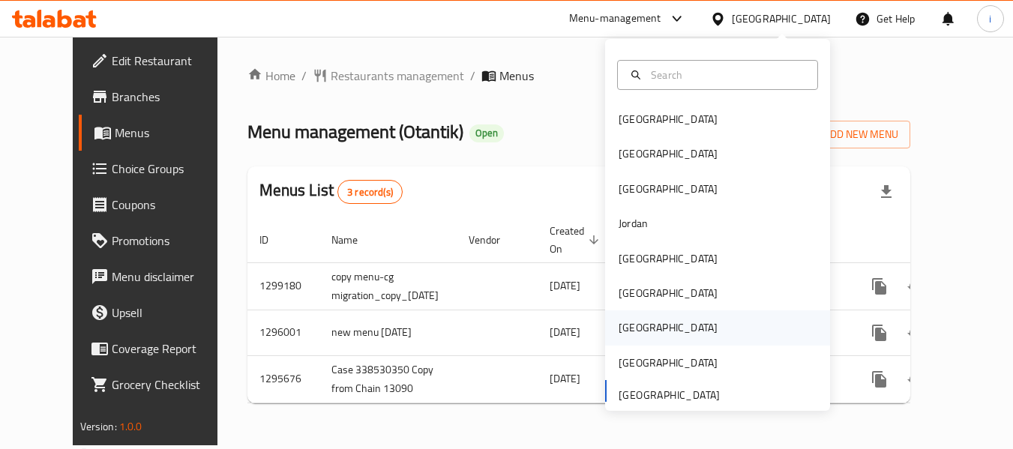
click at [637, 337] on div "[GEOGRAPHIC_DATA]" at bounding box center [668, 328] width 123 height 35
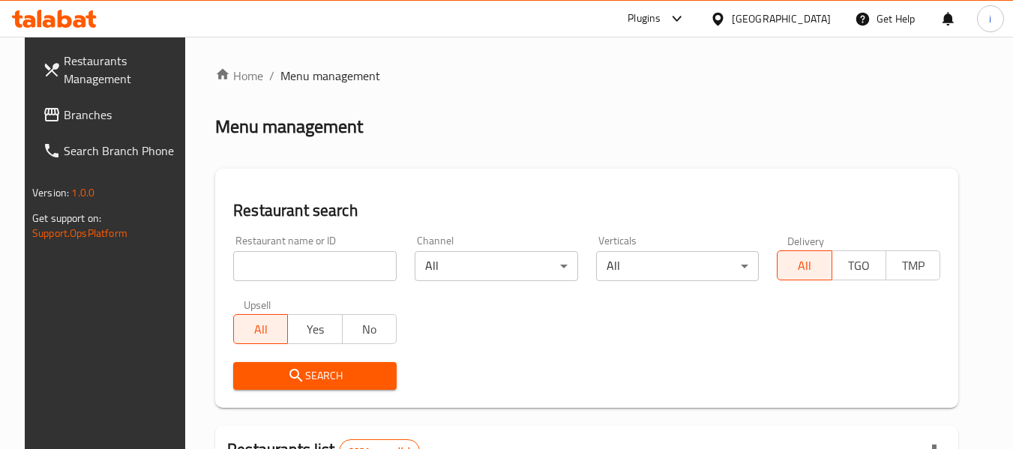
click at [111, 122] on span "Branches" at bounding box center [123, 115] width 119 height 18
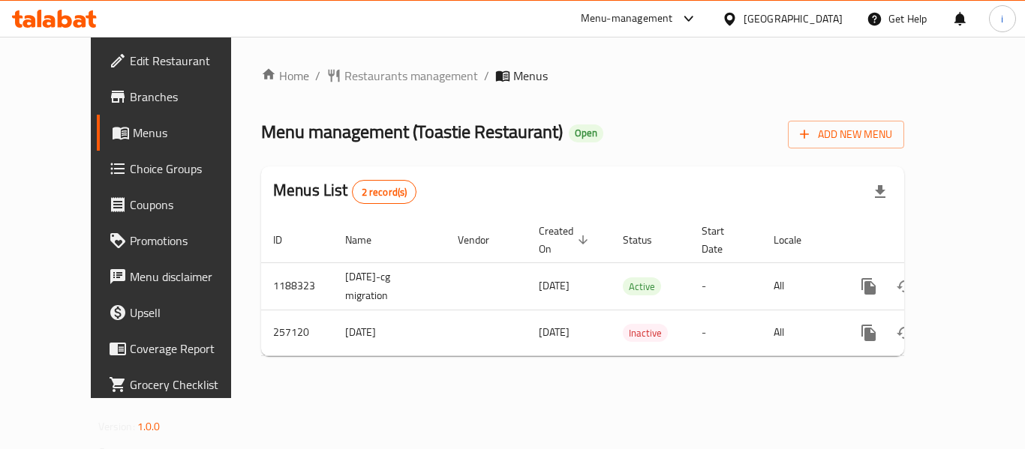
click at [817, 14] on div "[GEOGRAPHIC_DATA]" at bounding box center [792, 19] width 99 height 17
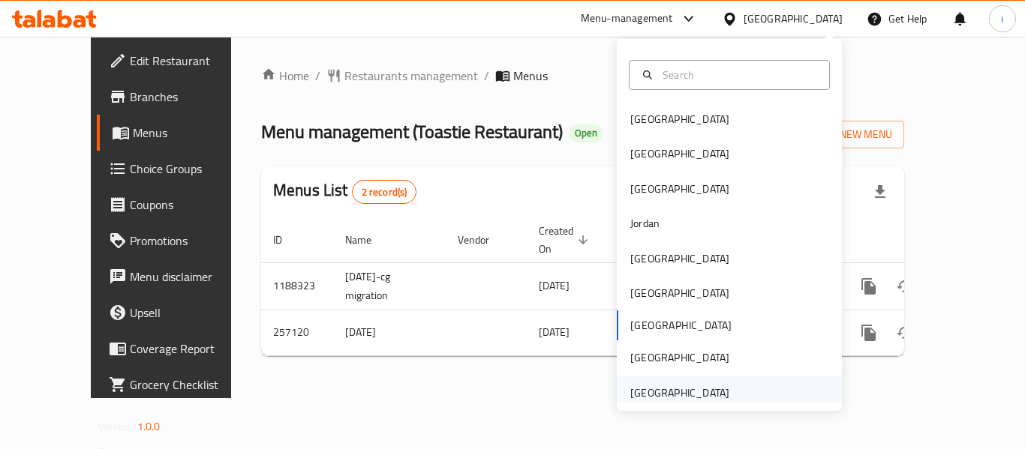
click at [719, 393] on div "[GEOGRAPHIC_DATA]" at bounding box center [679, 393] width 123 height 35
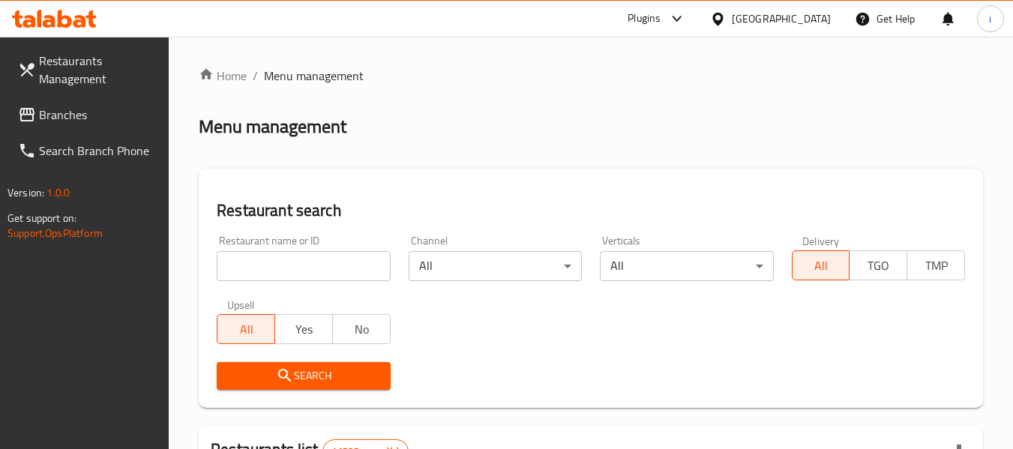
drag, startPoint x: 122, startPoint y: 113, endPoint x: 27, endPoint y: 146, distance: 99.9
click at [122, 113] on span "Branches" at bounding box center [98, 115] width 119 height 18
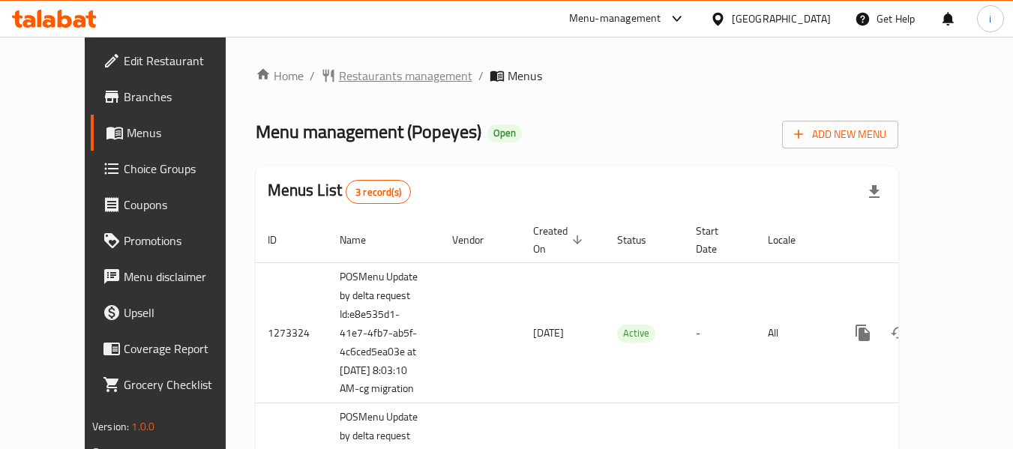
click at [362, 80] on span "Restaurants management" at bounding box center [406, 76] width 134 height 18
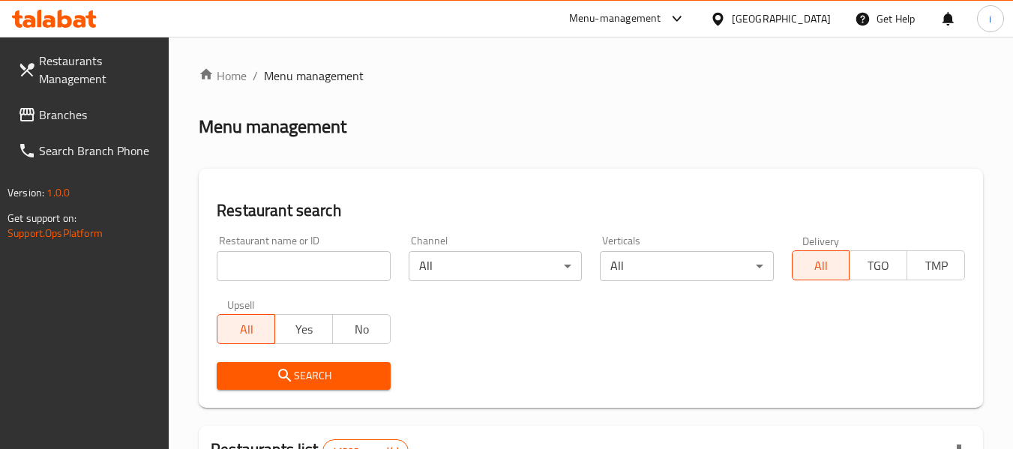
click at [281, 272] on div at bounding box center [506, 224] width 1013 height 449
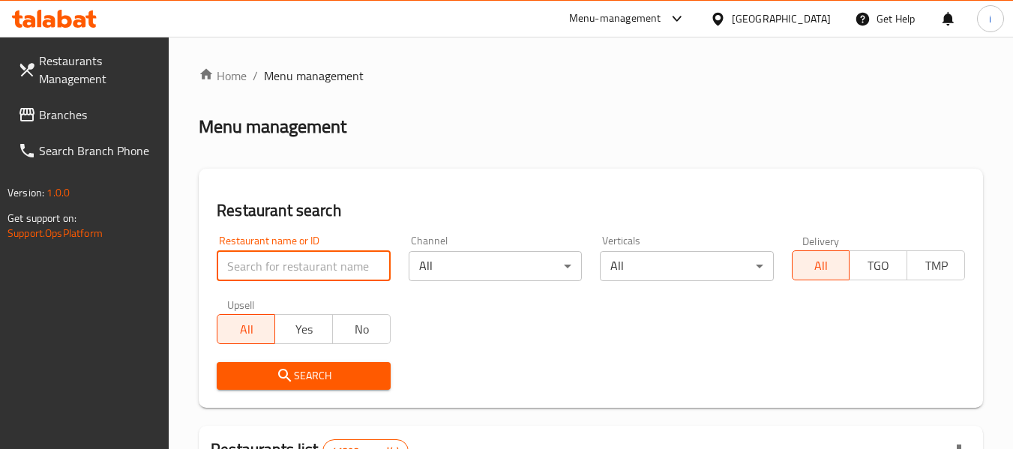
click at [281, 272] on input "search" at bounding box center [303, 266] width 173 height 30
paste input "9876"
type input "9876"
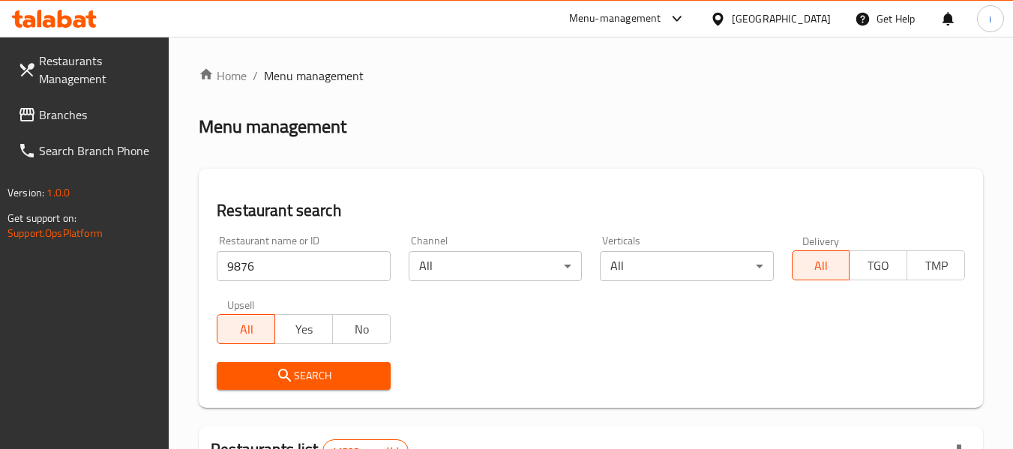
click at [276, 368] on icon "submit" at bounding box center [285, 376] width 18 height 18
click at [276, 368] on div at bounding box center [506, 224] width 1013 height 449
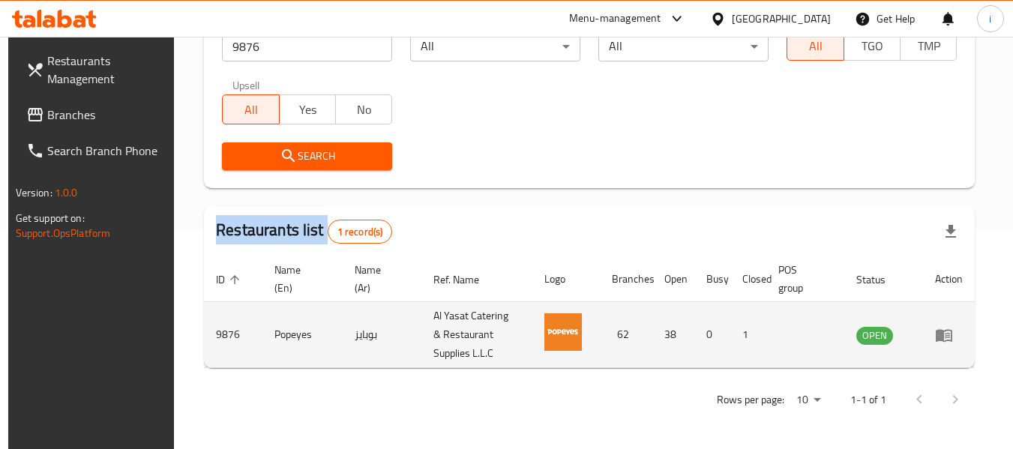
scroll to position [145, 0]
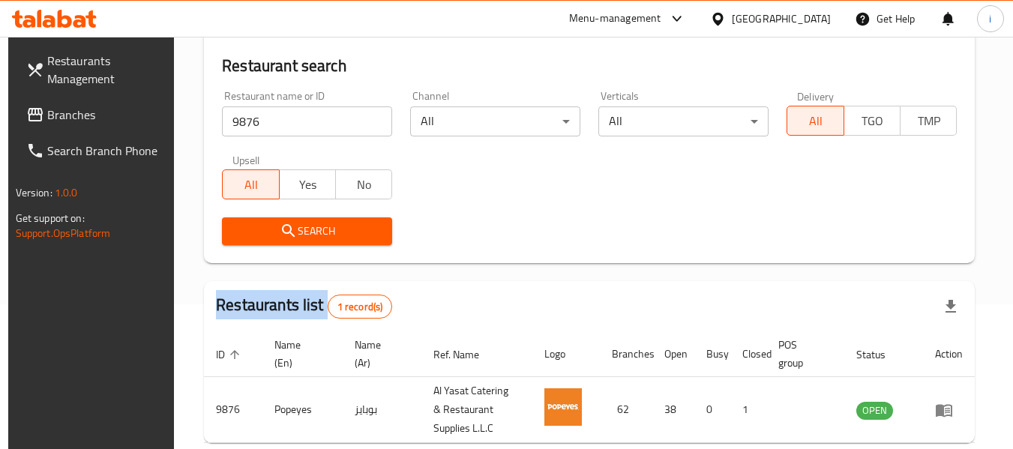
click at [87, 113] on span "Branches" at bounding box center [106, 115] width 119 height 18
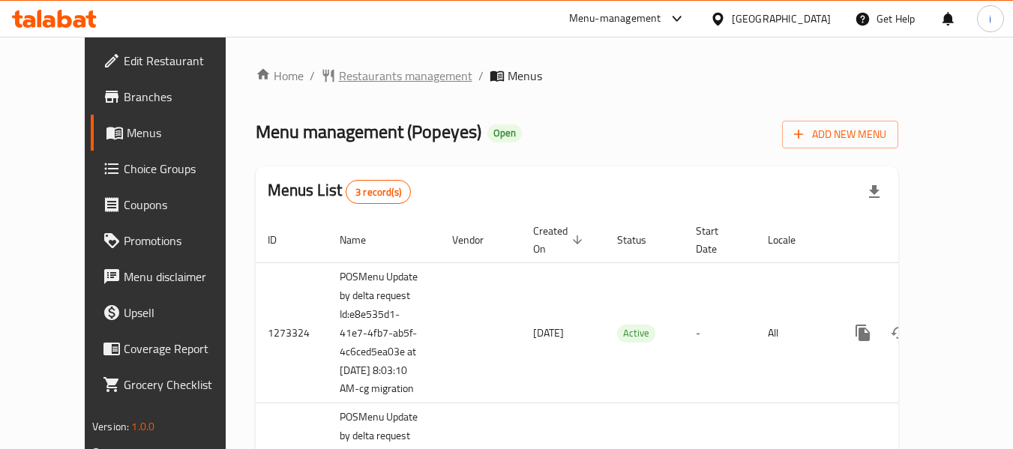
click at [339, 84] on span "Restaurants management" at bounding box center [406, 76] width 134 height 18
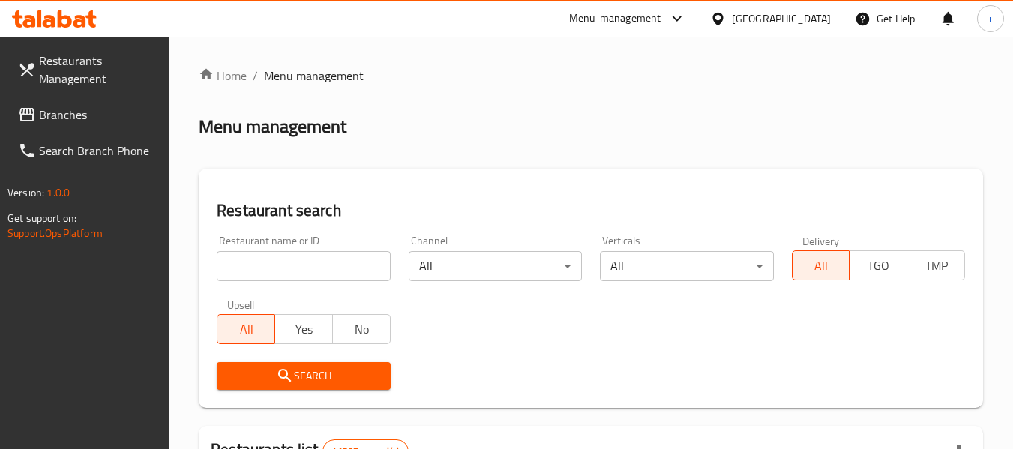
click at [297, 274] on input "search" at bounding box center [303, 266] width 173 height 30
paste input "9876"
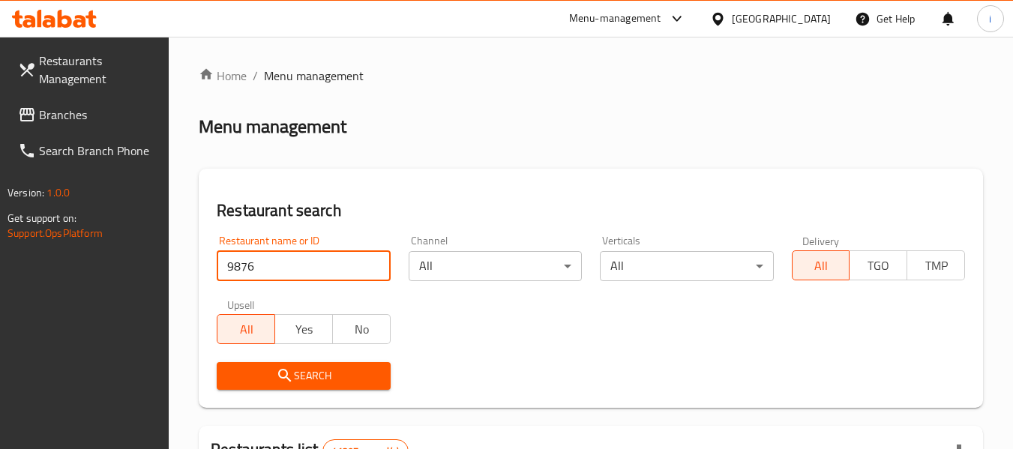
type input "9876"
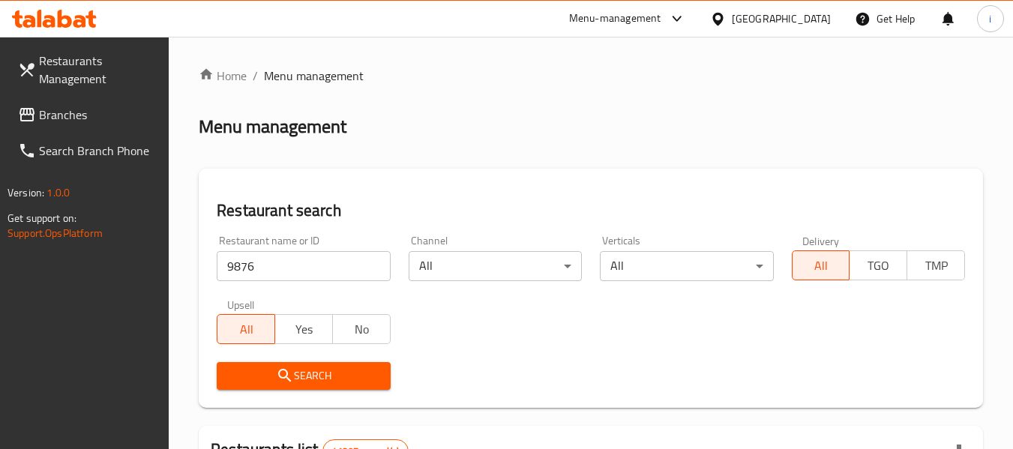
click at [286, 367] on span "Search" at bounding box center [303, 376] width 149 height 19
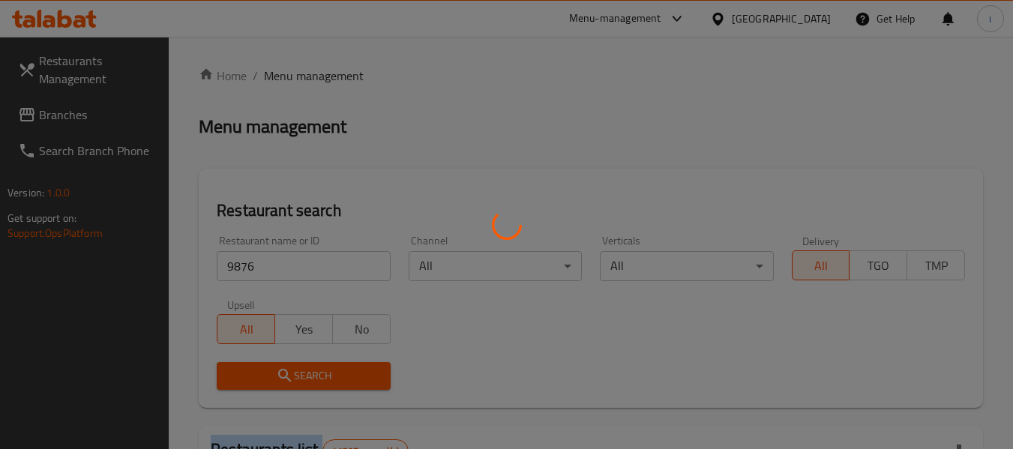
click at [286, 366] on div at bounding box center [506, 224] width 1013 height 449
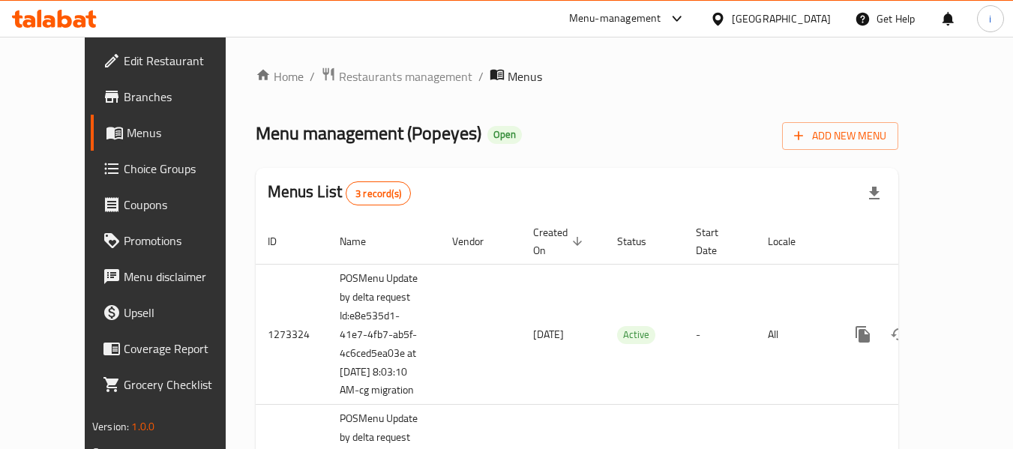
click at [124, 161] on span "Choice Groups" at bounding box center [183, 169] width 119 height 18
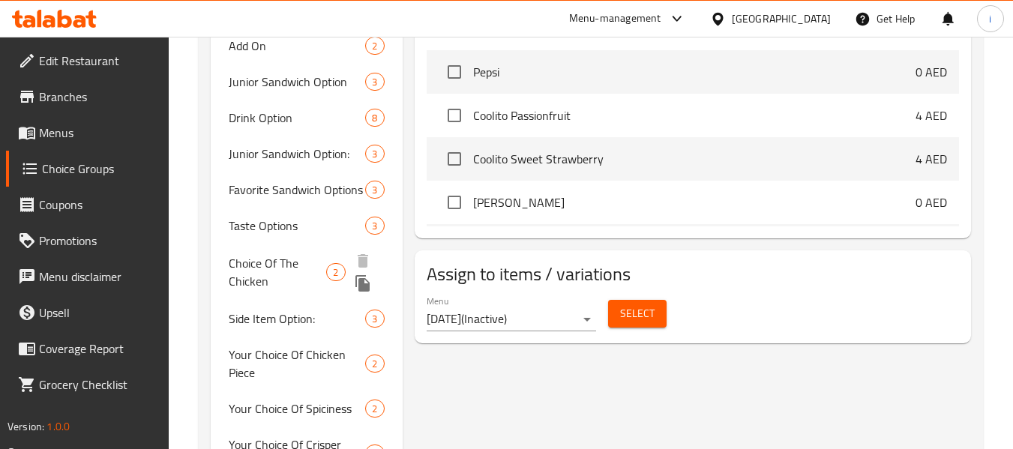
scroll to position [675, 0]
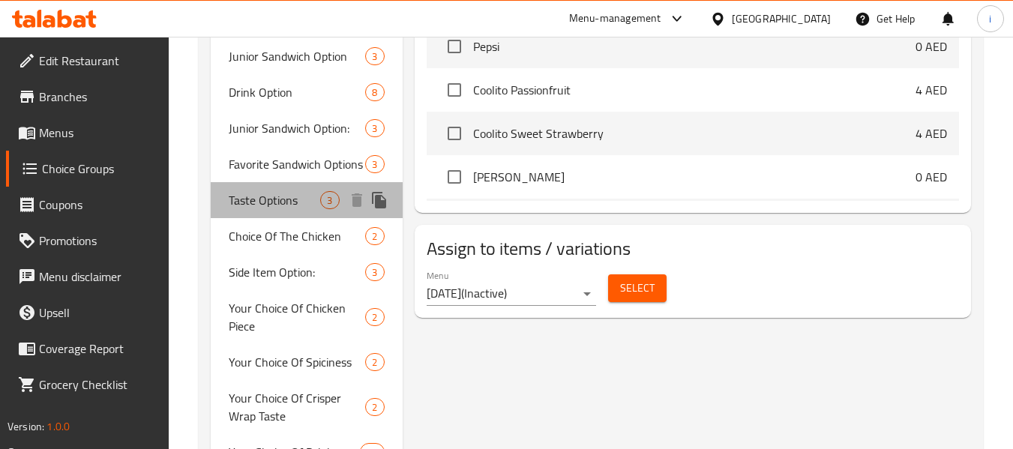
click at [277, 207] on span "Taste Options" at bounding box center [275, 200] width 92 height 18
type input "Taste Options"
type input "اختيار النكهة"
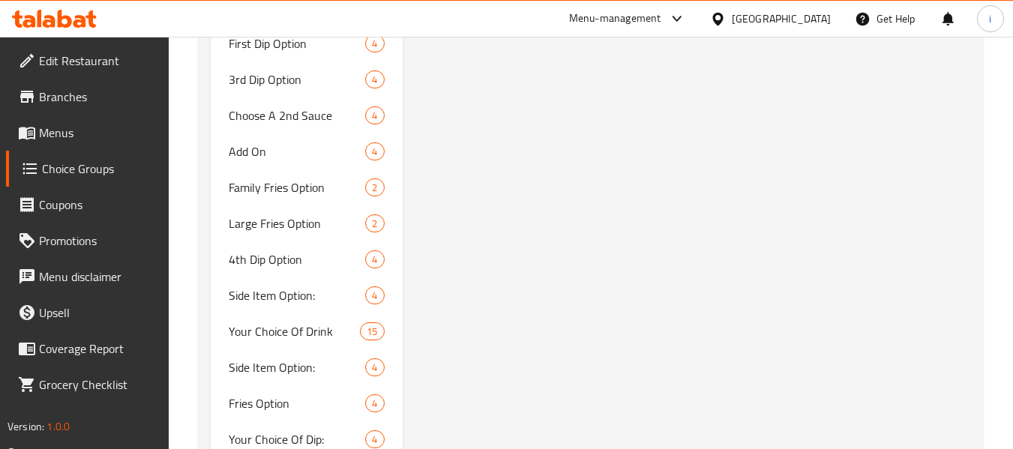
scroll to position [1875, 0]
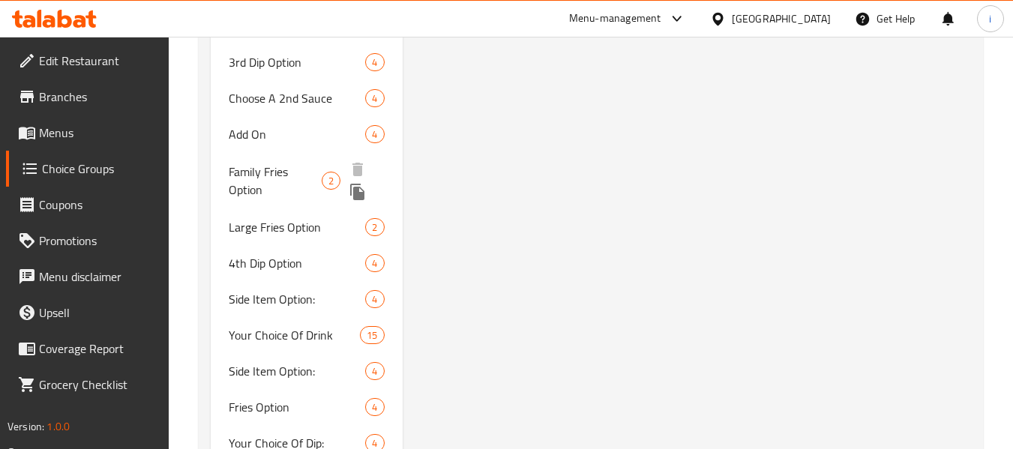
click at [287, 176] on span "Family Fries Option" at bounding box center [275, 181] width 93 height 36
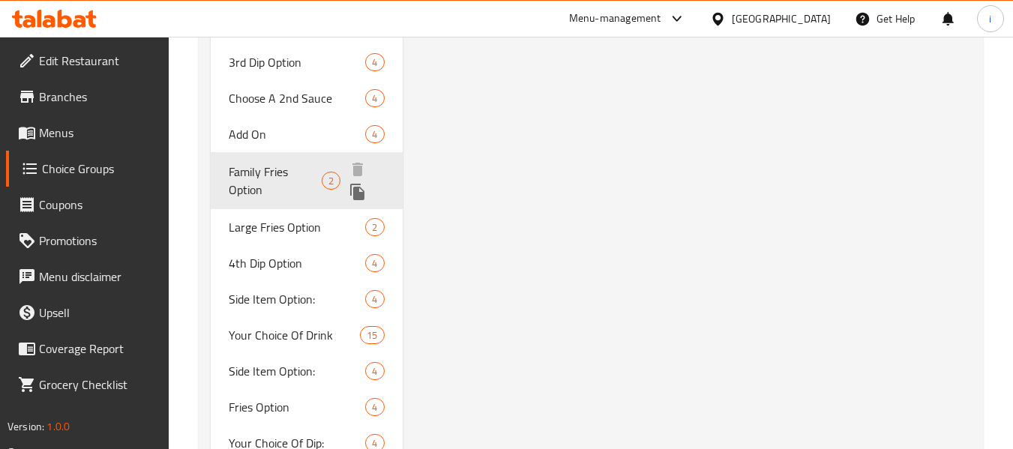
type input "Family Fries Option"
type input "خيار البطاطس المقلية العائلية"
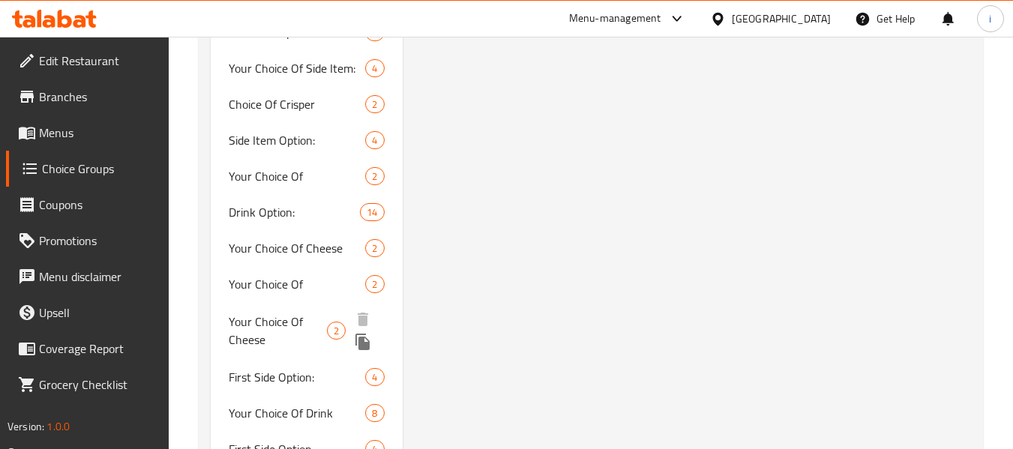
scroll to position [2700, 0]
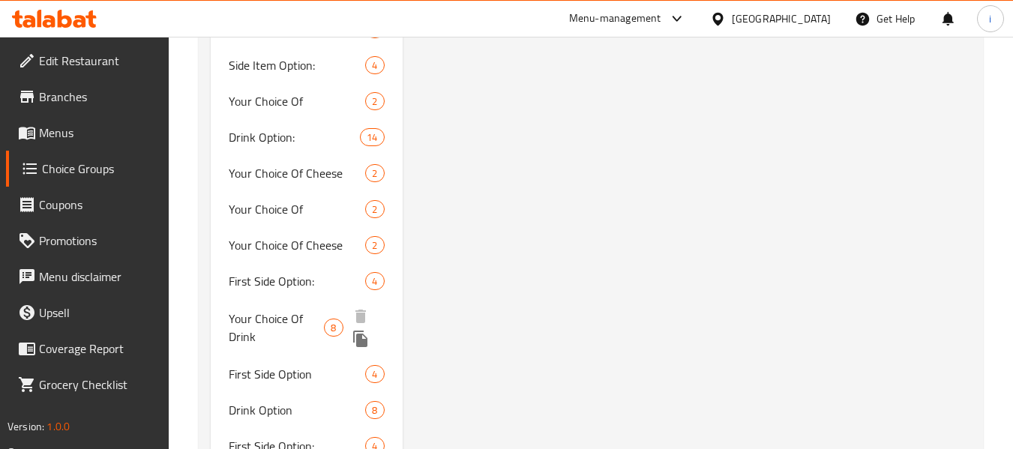
click at [283, 339] on span "Your Choice Of Drink" at bounding box center [276, 328] width 95 height 36
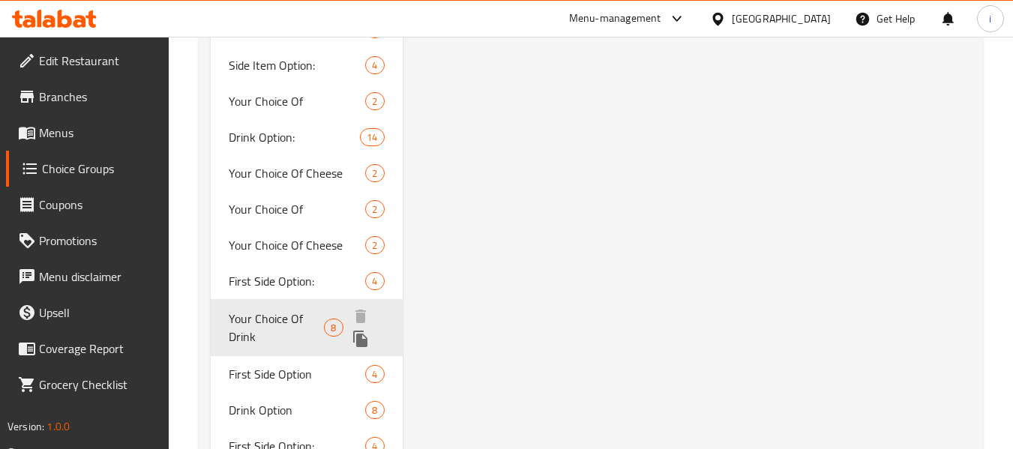
type input "Your Choice Of Drink"
type input "اختيارك من المشروب"
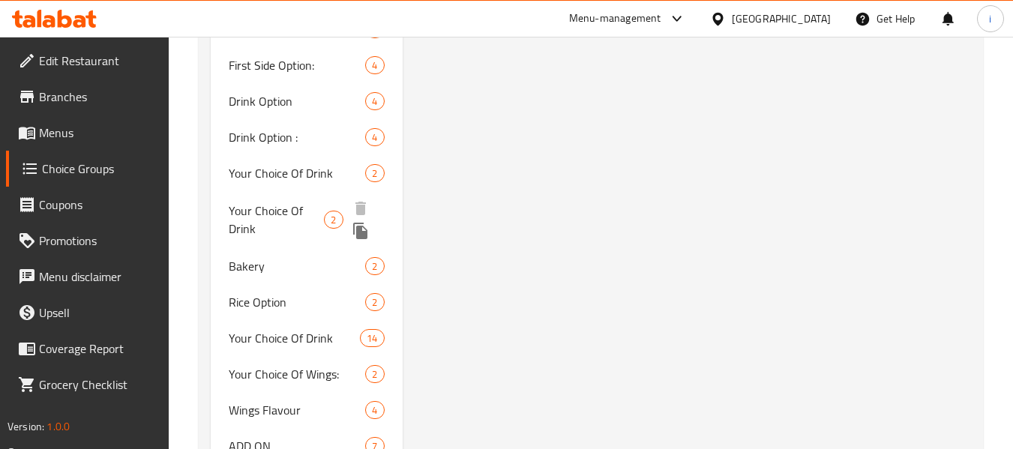
scroll to position [3075, 0]
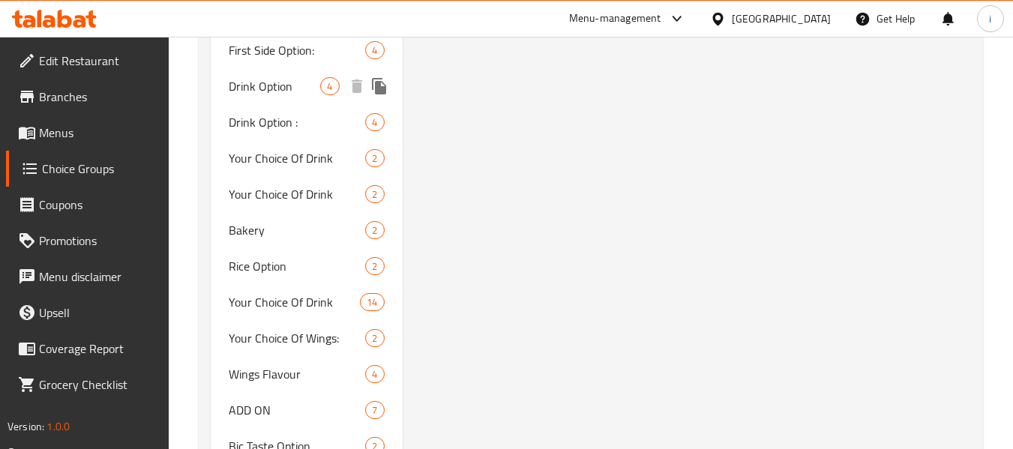
drag, startPoint x: 260, startPoint y: 86, endPoint x: 479, endPoint y: 177, distance: 236.4
click at [260, 86] on span "Drink Option" at bounding box center [275, 86] width 92 height 18
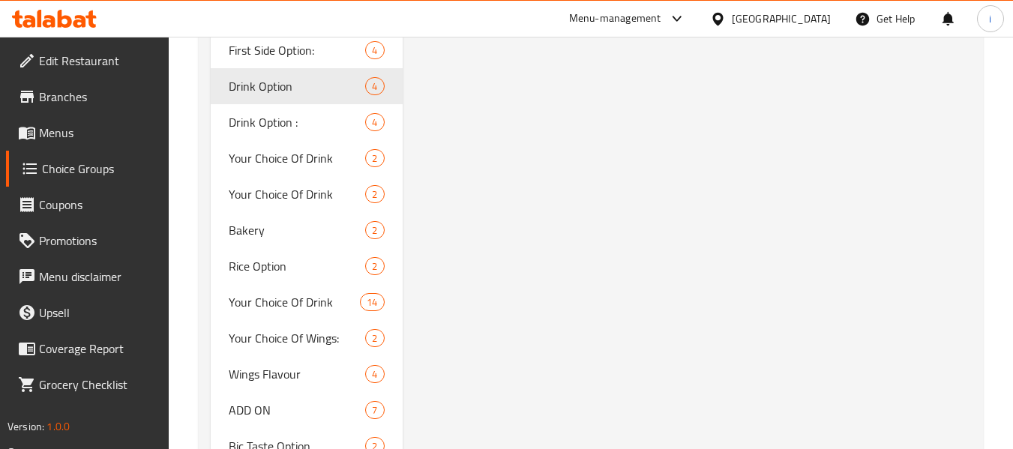
type input "Drink Option"
type input "إختيار المشروب"
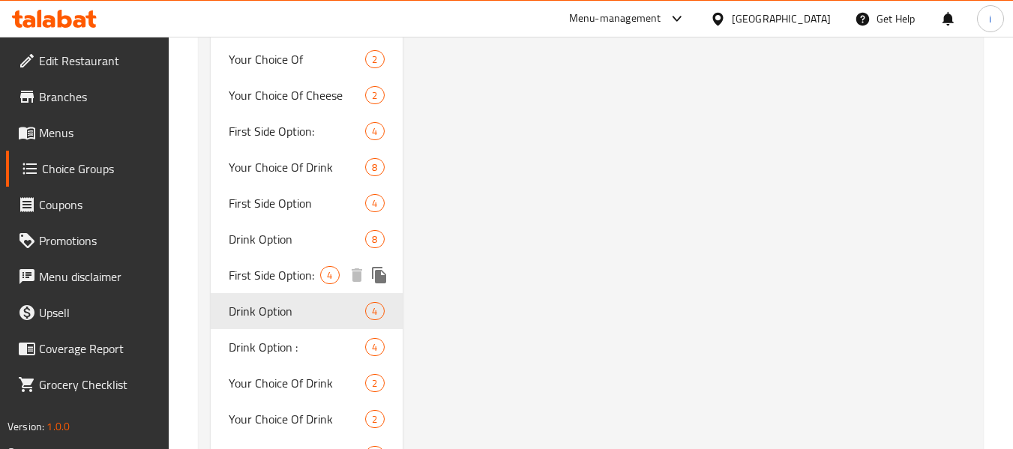
scroll to position [3000, 0]
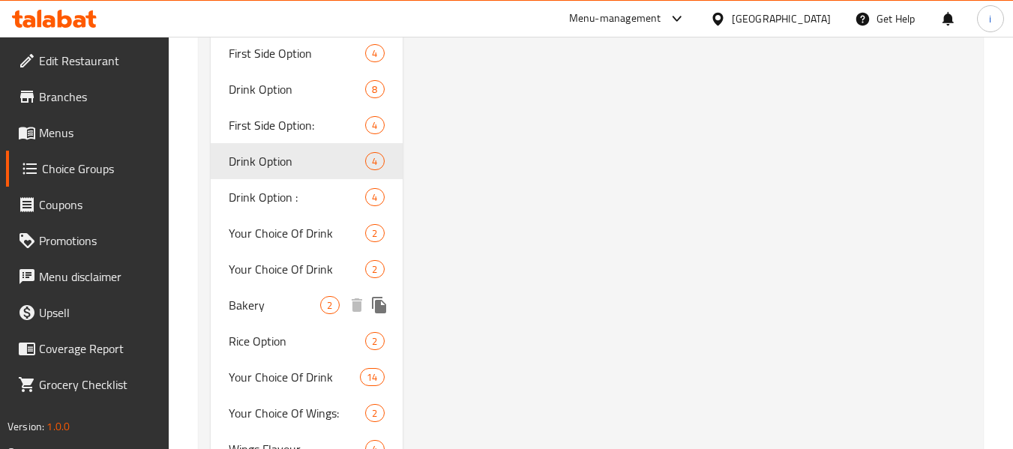
click at [260, 298] on span "Bakery" at bounding box center [275, 305] width 92 height 18
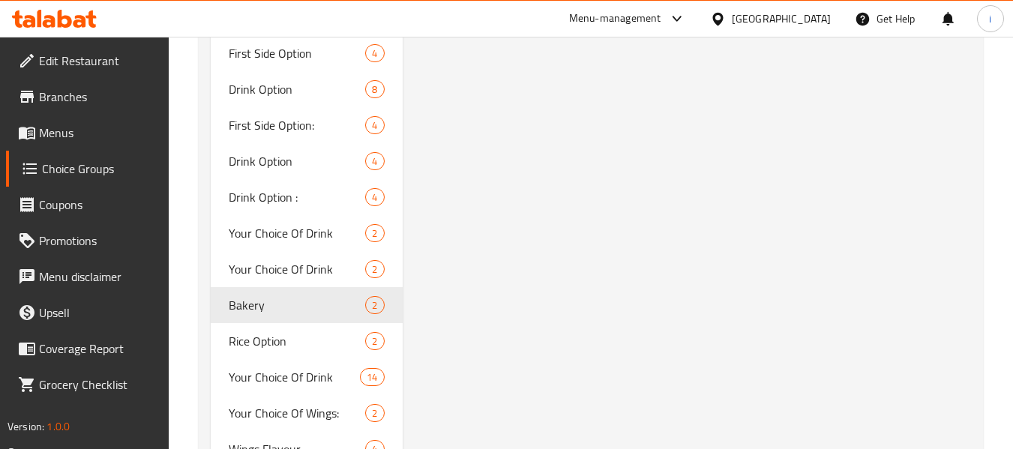
type input "Bakery"
type input "مخبز"
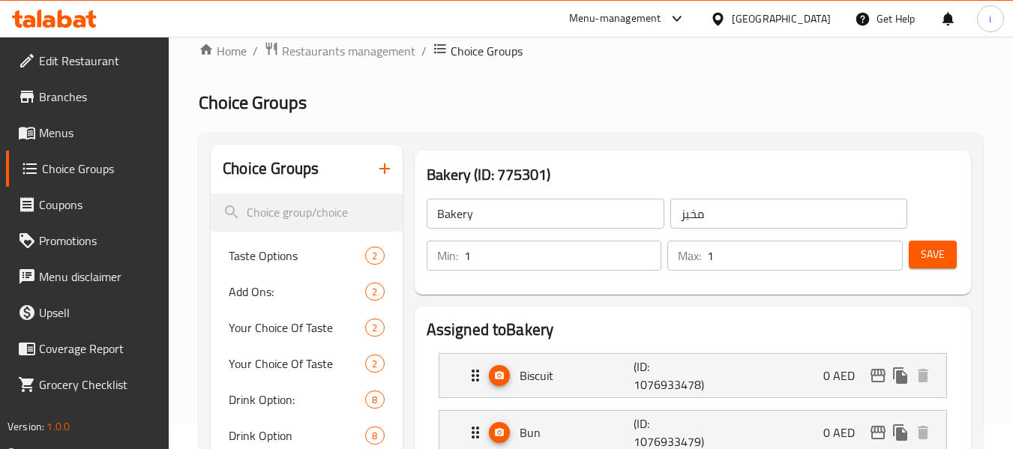
scroll to position [0, 0]
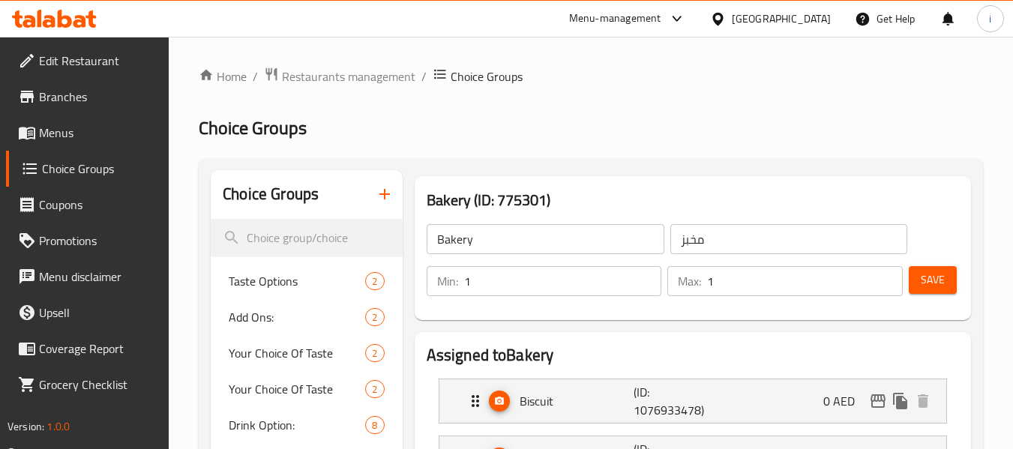
click at [95, 22] on icon at bounding box center [54, 19] width 85 height 18
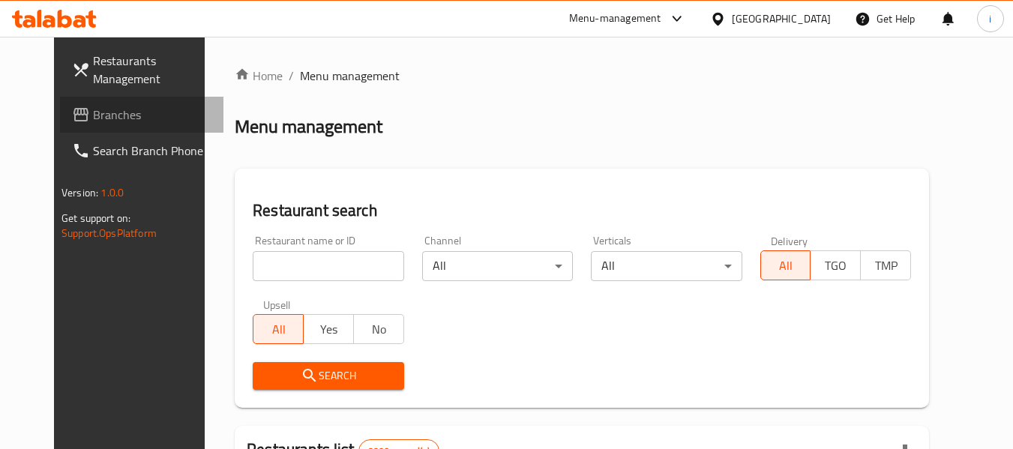
click at [93, 114] on span "Branches" at bounding box center [152, 115] width 119 height 18
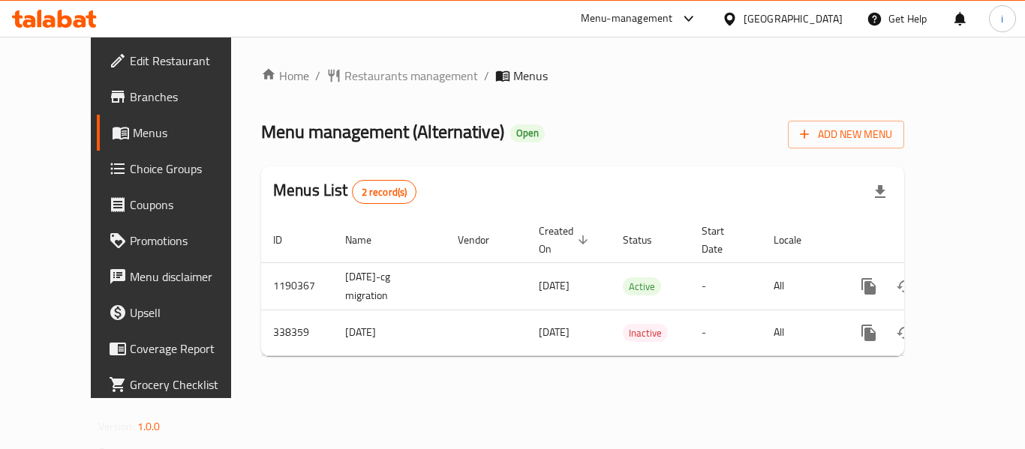
click at [52, 16] on icon at bounding box center [49, 21] width 13 height 13
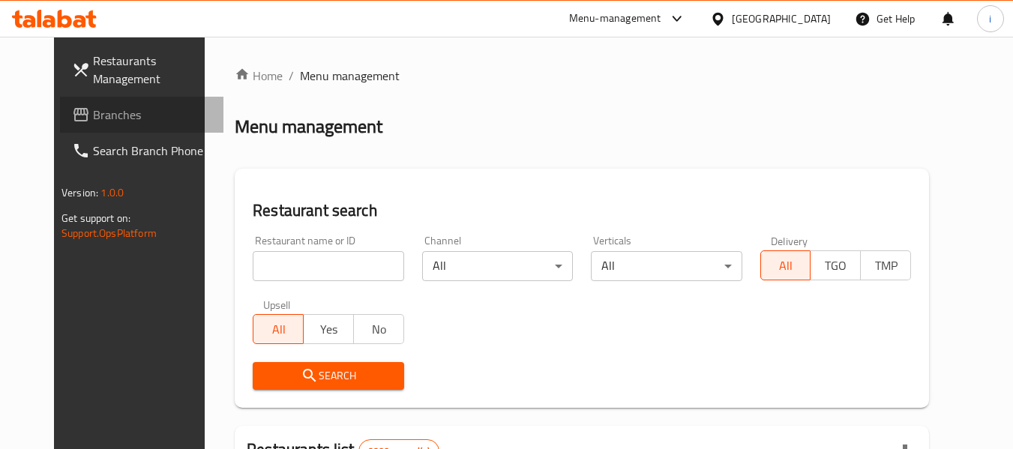
click at [93, 110] on span "Branches" at bounding box center [152, 115] width 119 height 18
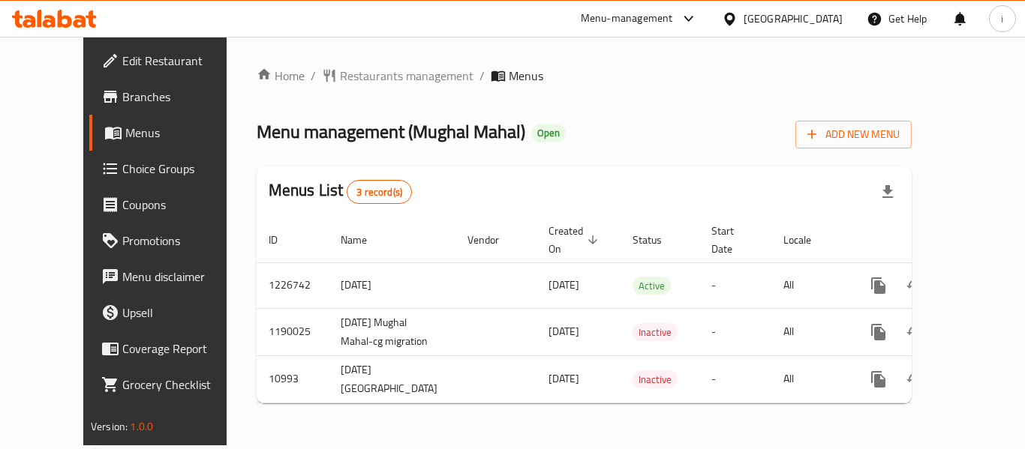
click at [71, 18] on icon at bounding box center [65, 19] width 14 height 18
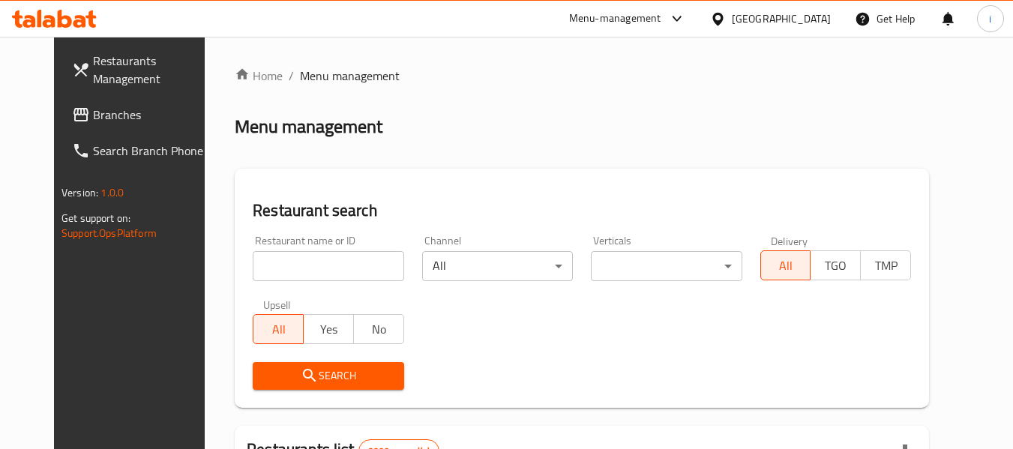
click at [93, 122] on span "Branches" at bounding box center [152, 115] width 119 height 18
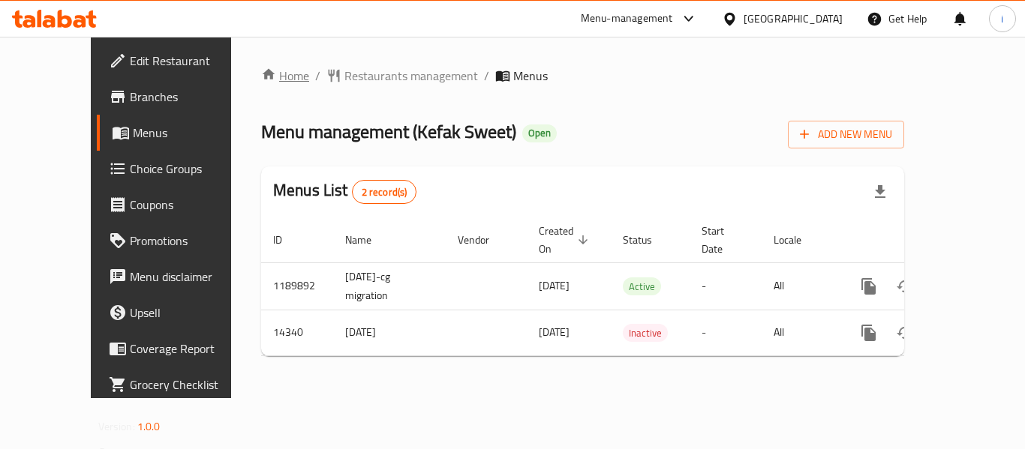
click at [261, 80] on icon "breadcrumb" at bounding box center [268, 74] width 15 height 15
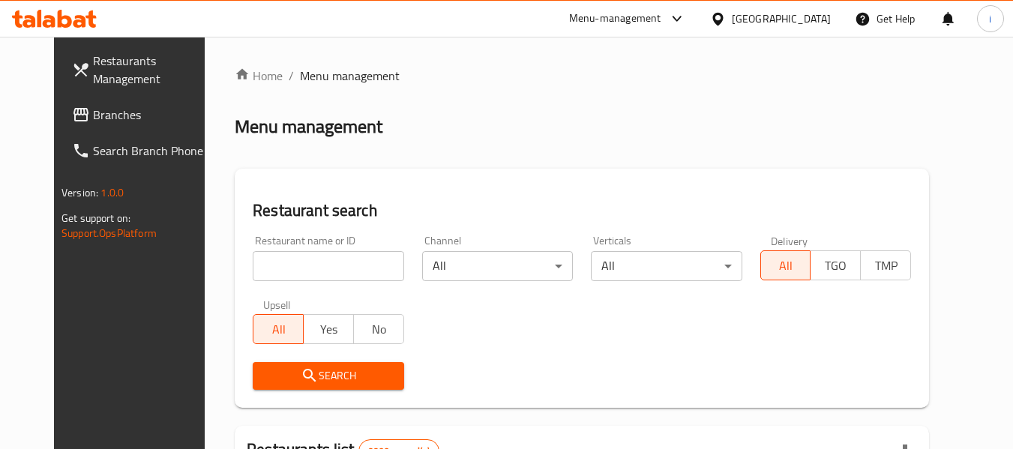
click at [74, 114] on icon at bounding box center [81, 115] width 15 height 14
